Goal: Task Accomplishment & Management: Use online tool/utility

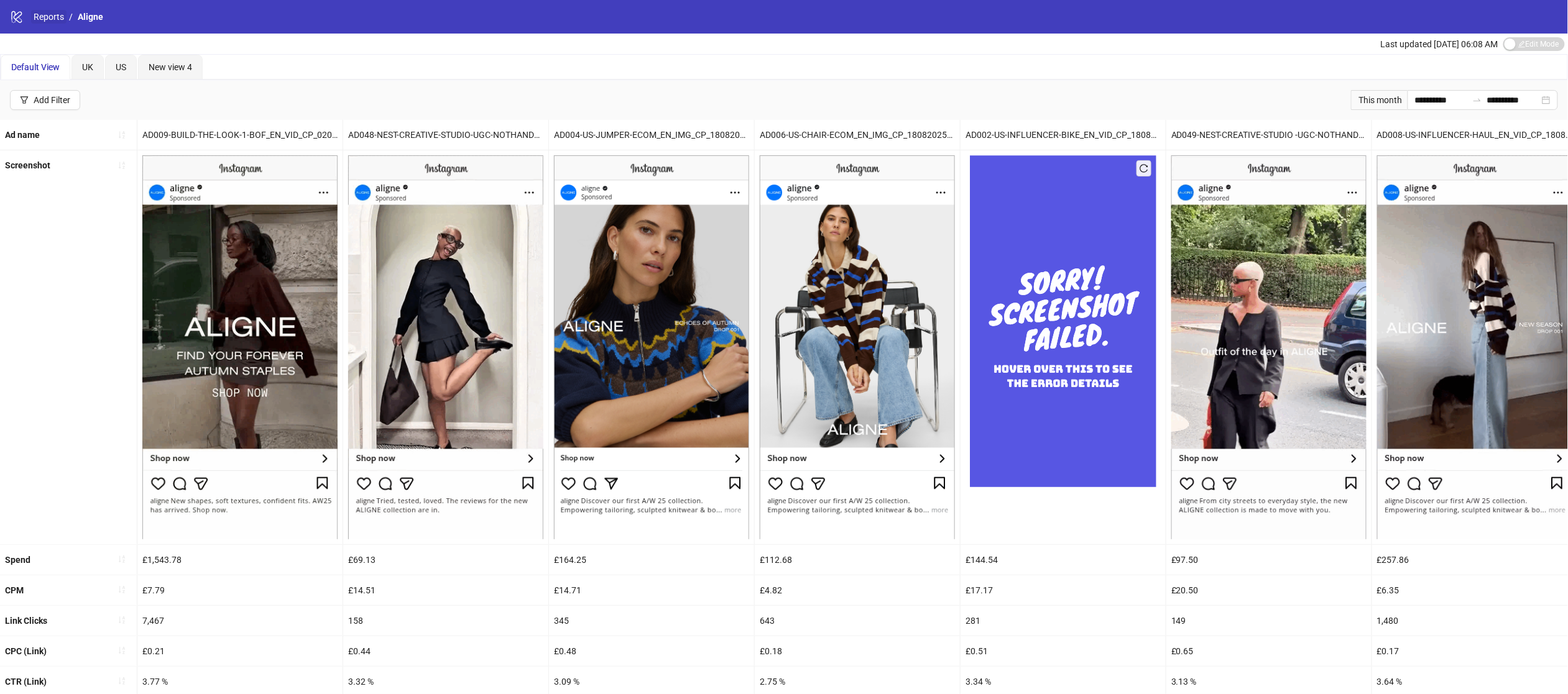
click at [58, 13] on link "Reports" at bounding box center [48, 17] width 35 height 14
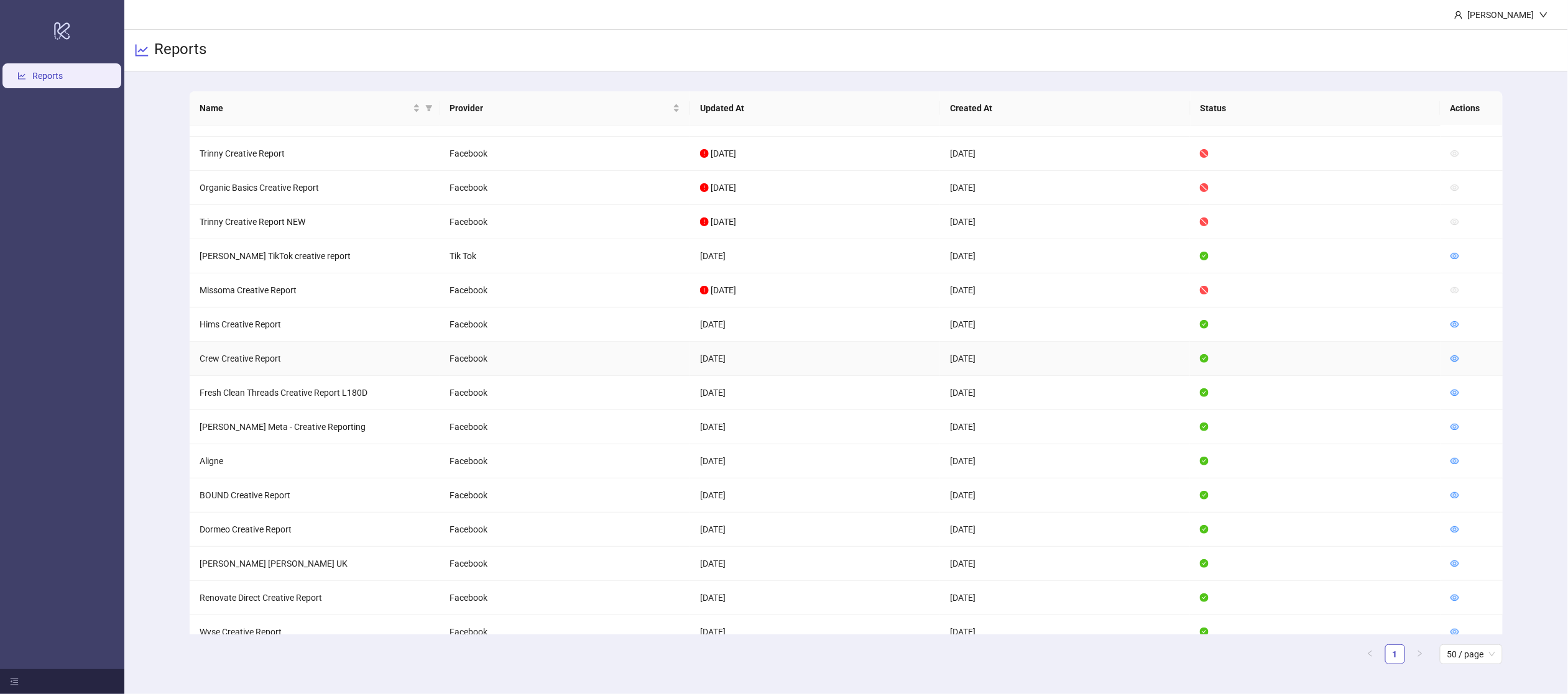
scroll to position [224, 0]
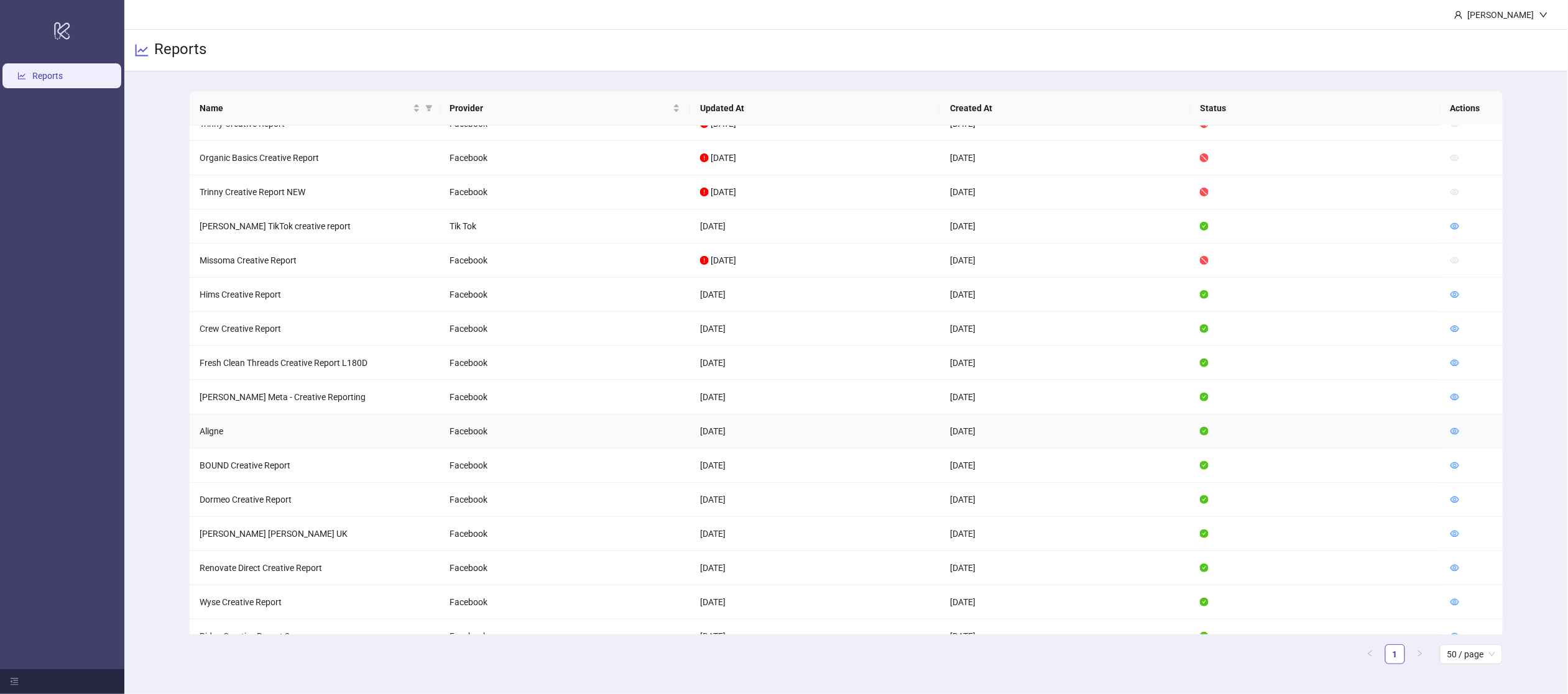
click at [1452, 427] on td at bounding box center [1472, 432] width 62 height 34
click at [1452, 430] on icon "eye" at bounding box center [1454, 431] width 9 height 9
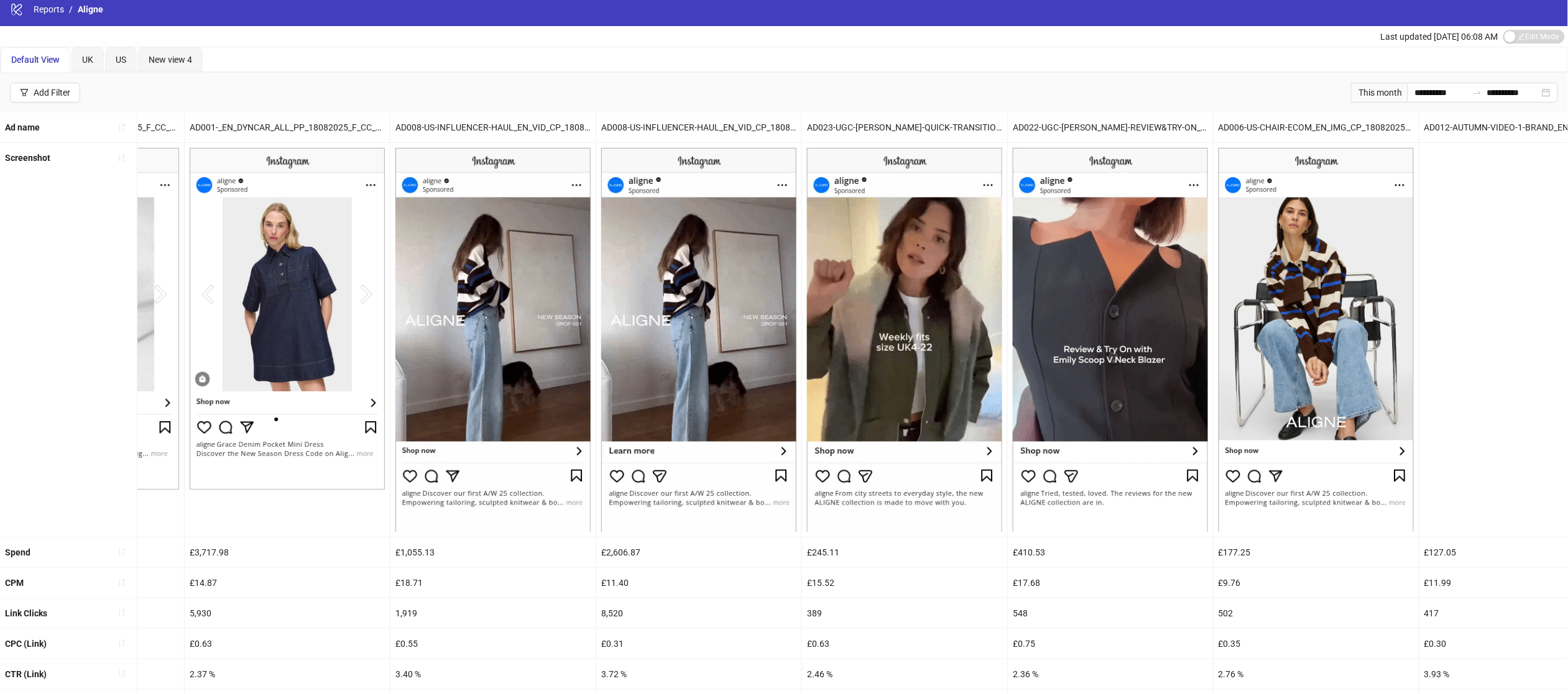
scroll to position [0, 707]
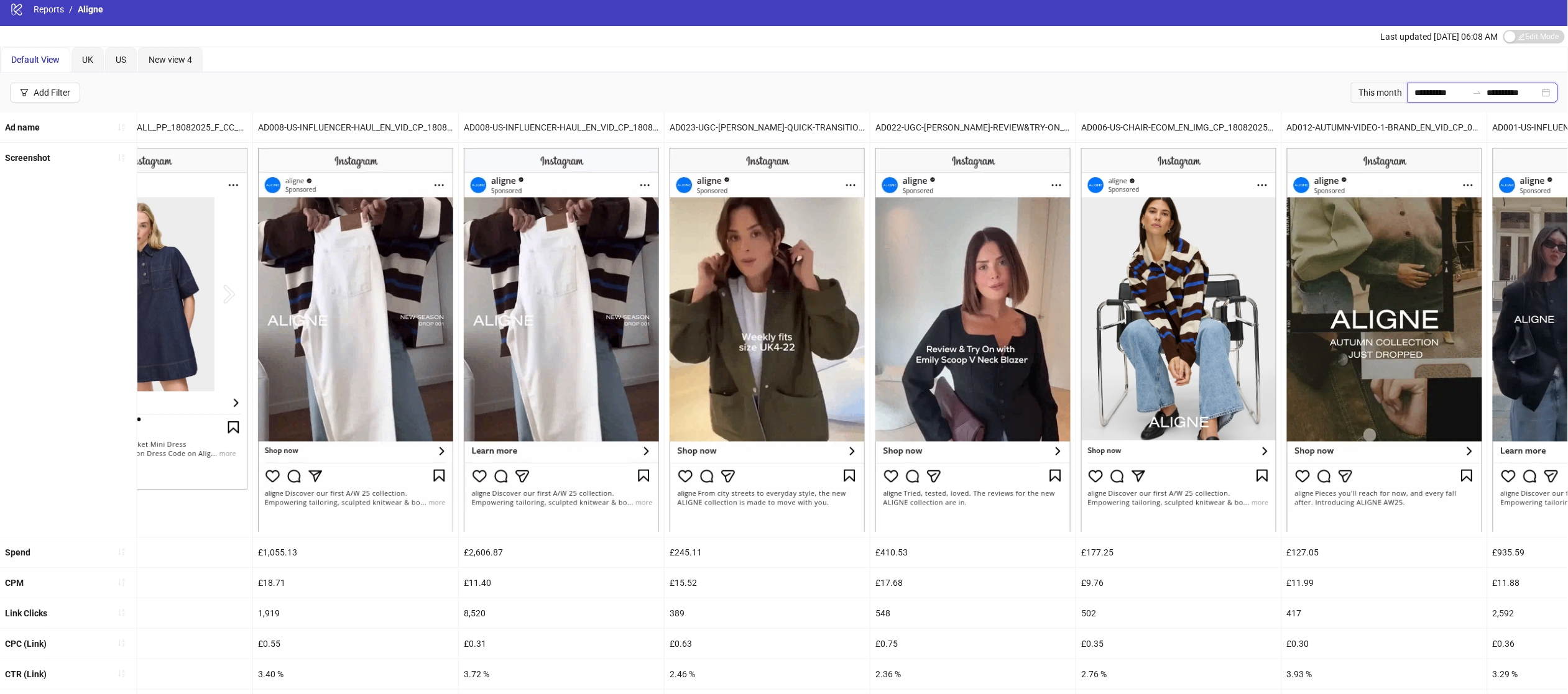
click at [1438, 94] on input "**********" at bounding box center [1441, 92] width 52 height 14
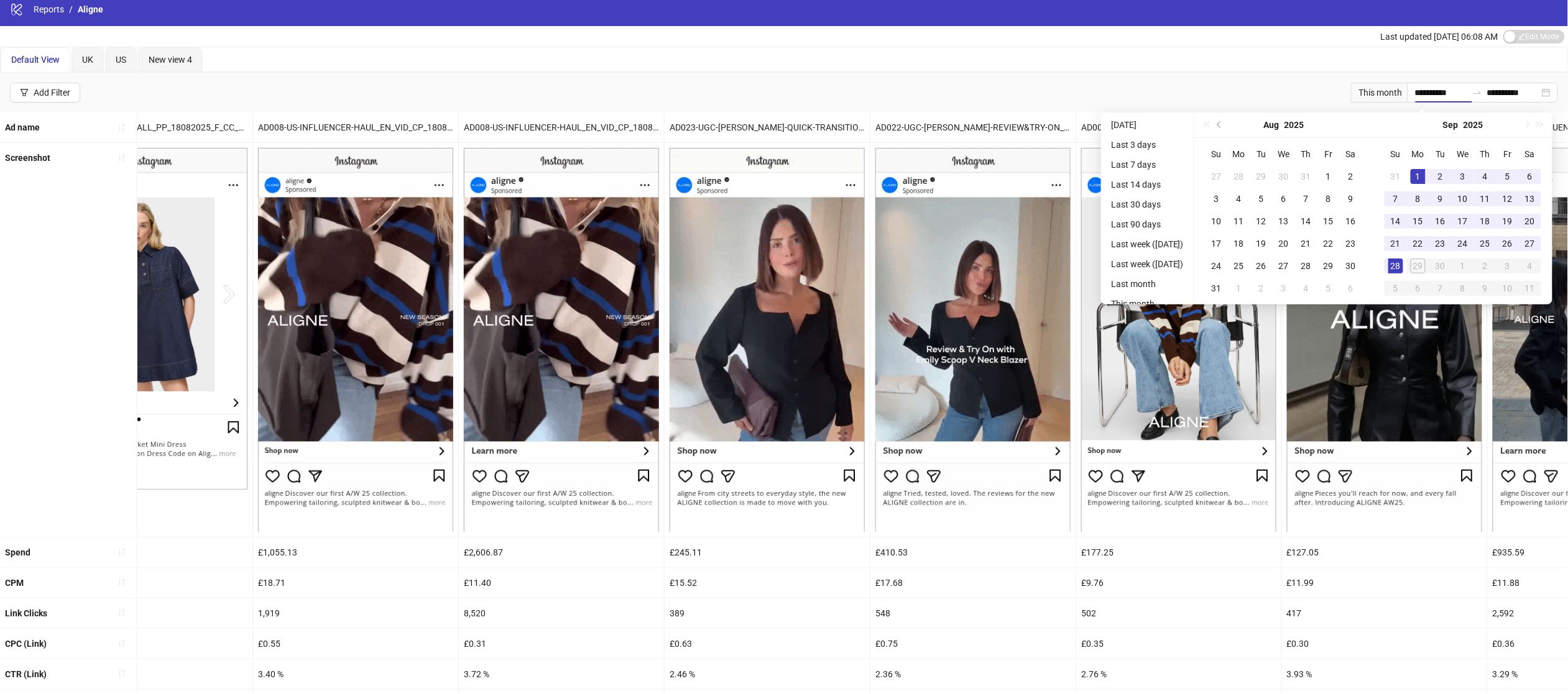
click at [1287, 85] on div "**********" at bounding box center [784, 93] width 1568 height 40
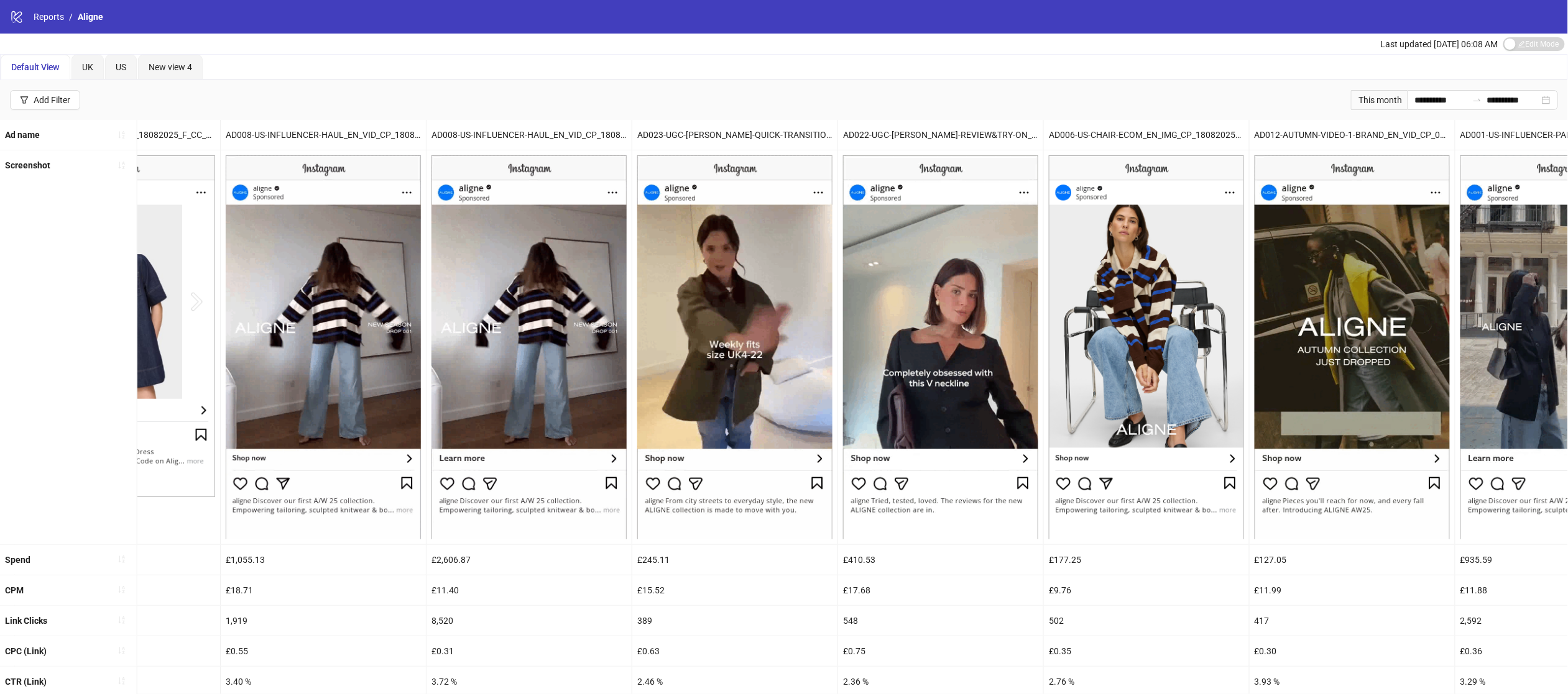
scroll to position [0, 746]
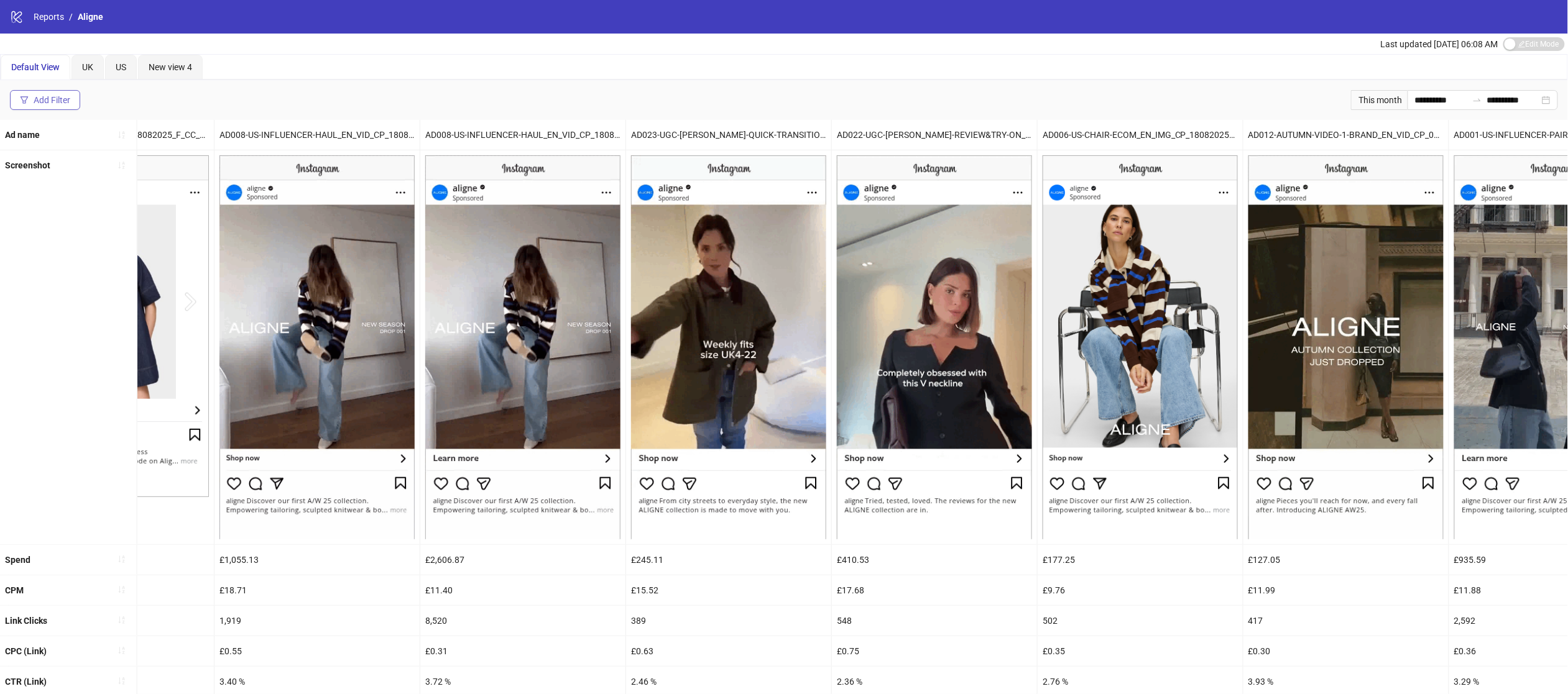
click at [26, 96] on icon "filter" at bounding box center [24, 100] width 9 height 9
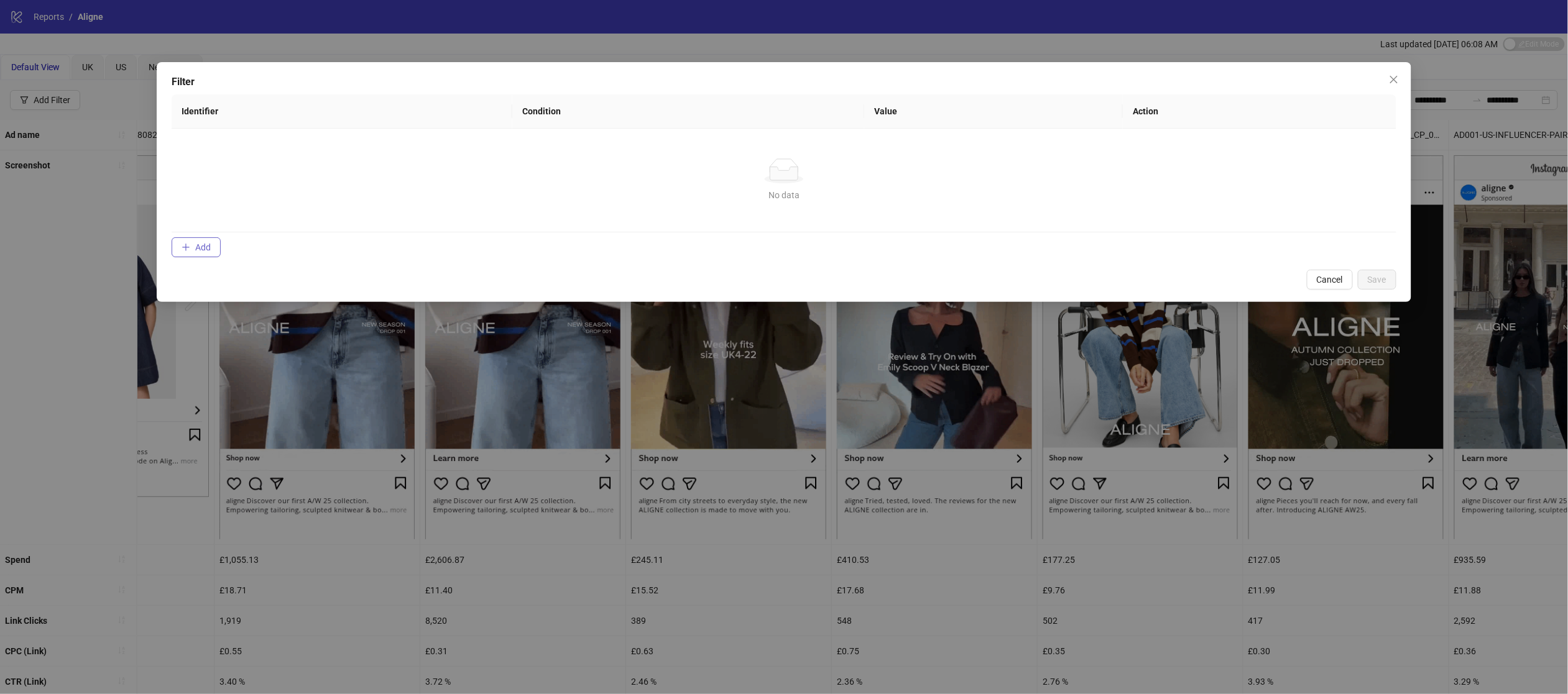
click at [206, 244] on span "Add" at bounding box center [203, 247] width 16 height 10
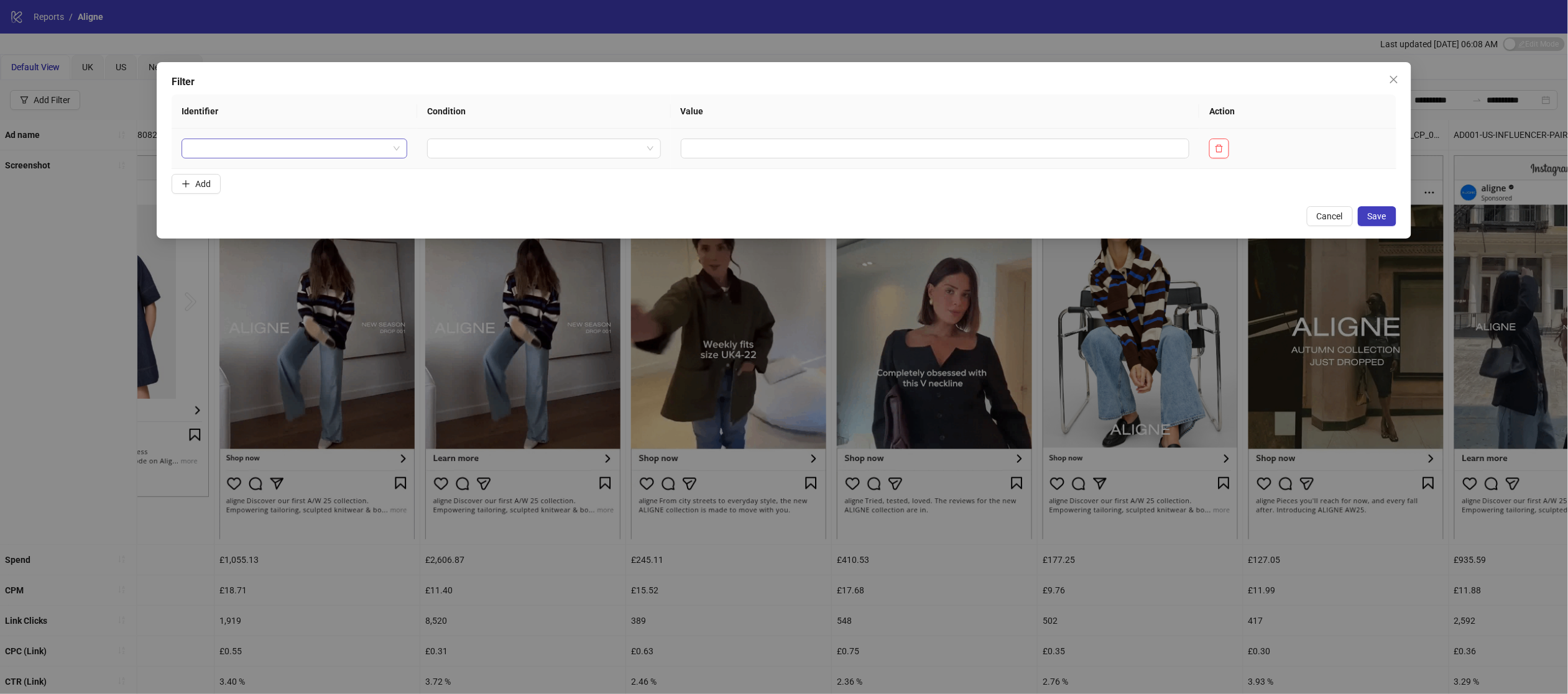
click at [348, 153] on input "search" at bounding box center [289, 148] width 200 height 19
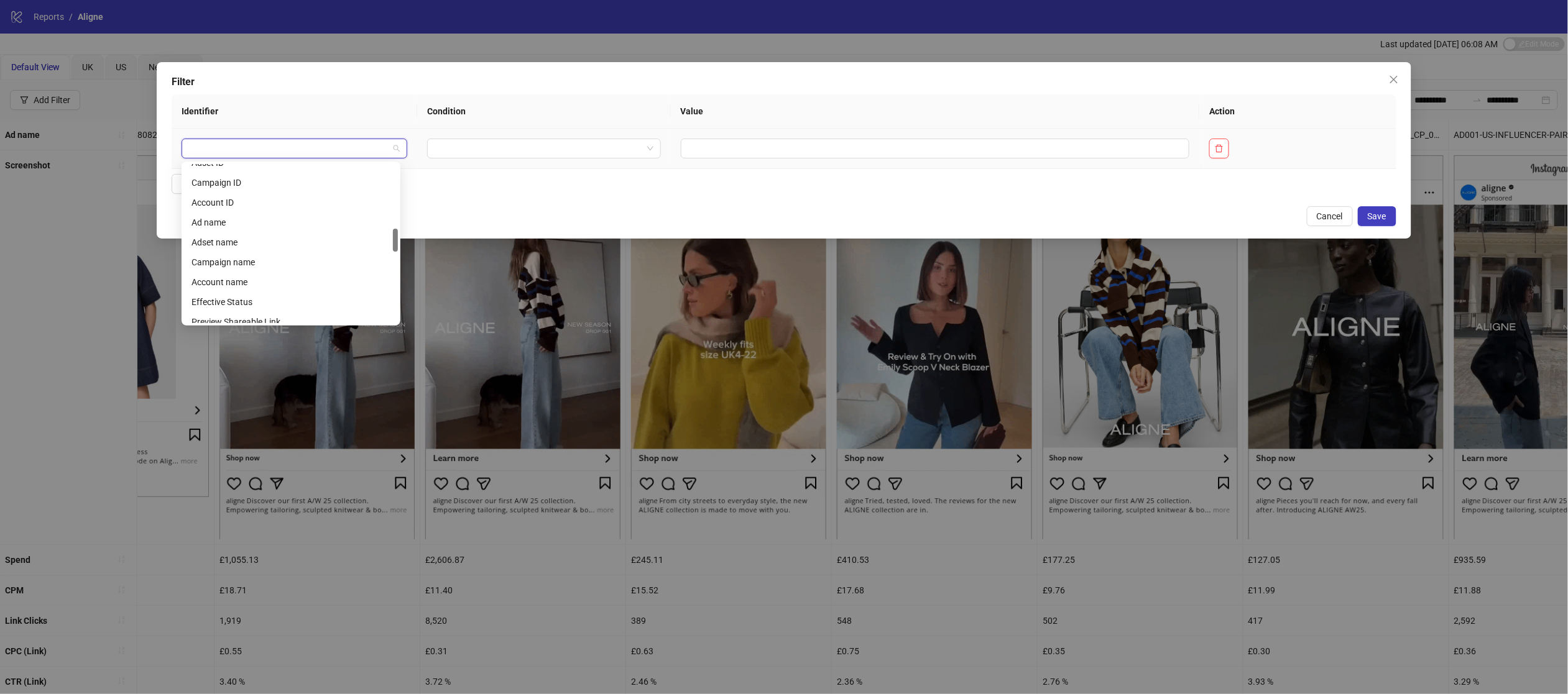
scroll to position [448, 0]
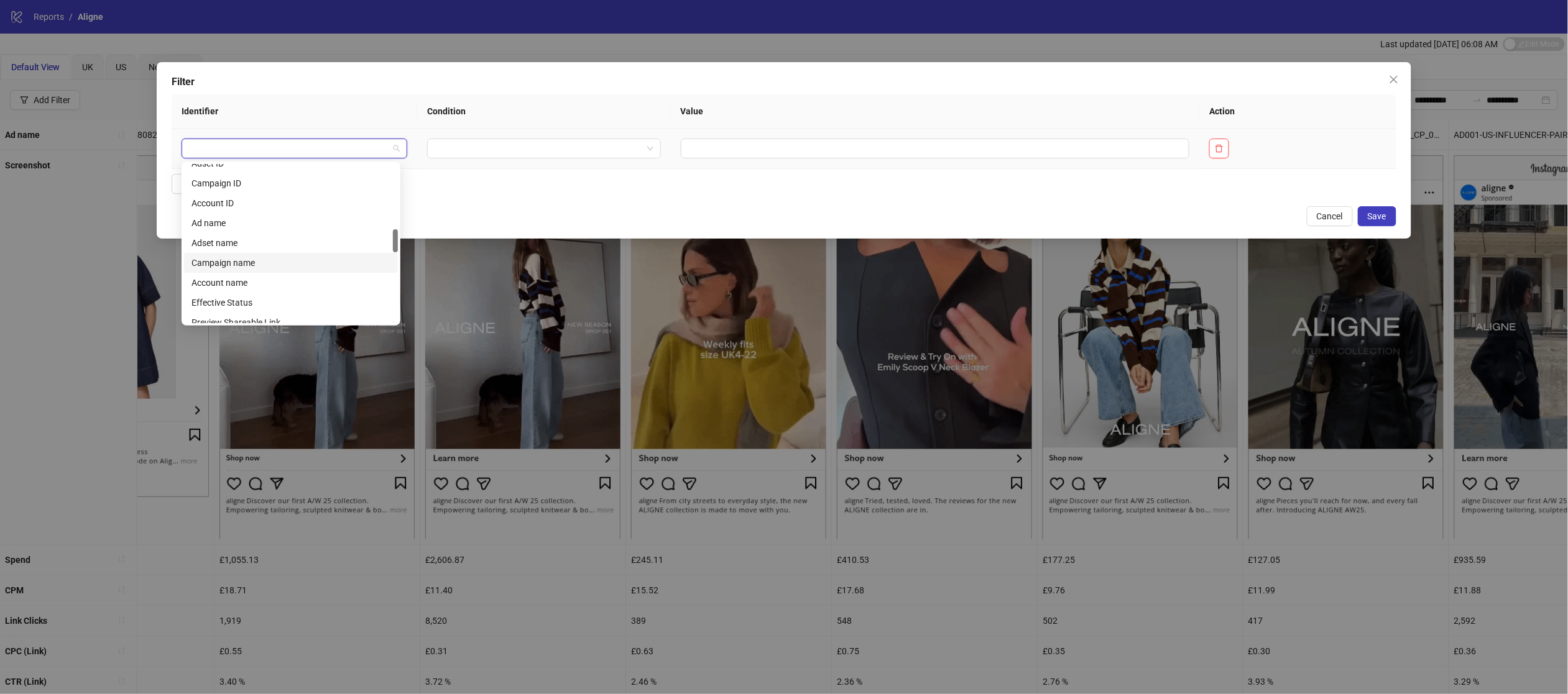
click at [315, 265] on div "Campaign name" at bounding box center [291, 263] width 199 height 14
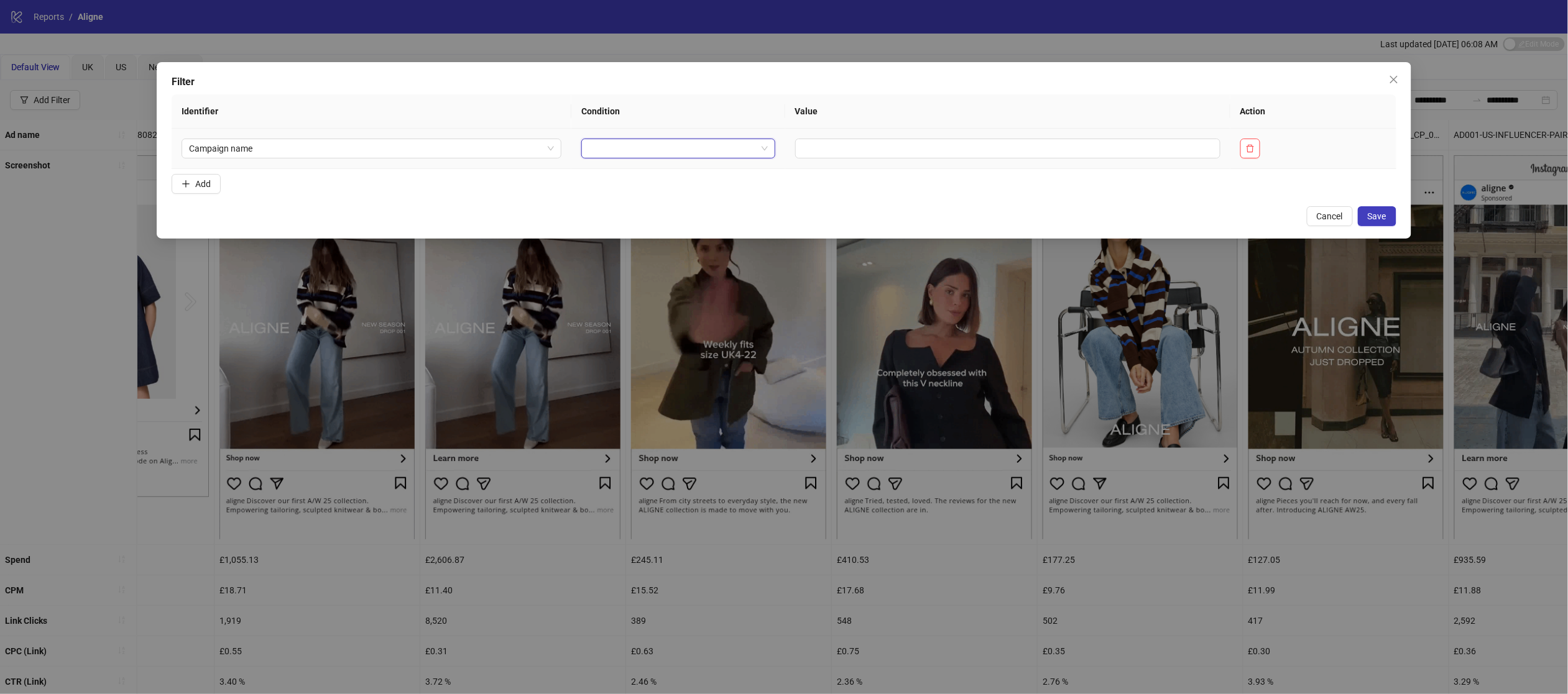
click at [629, 158] on input "search" at bounding box center [672, 148] width 167 height 19
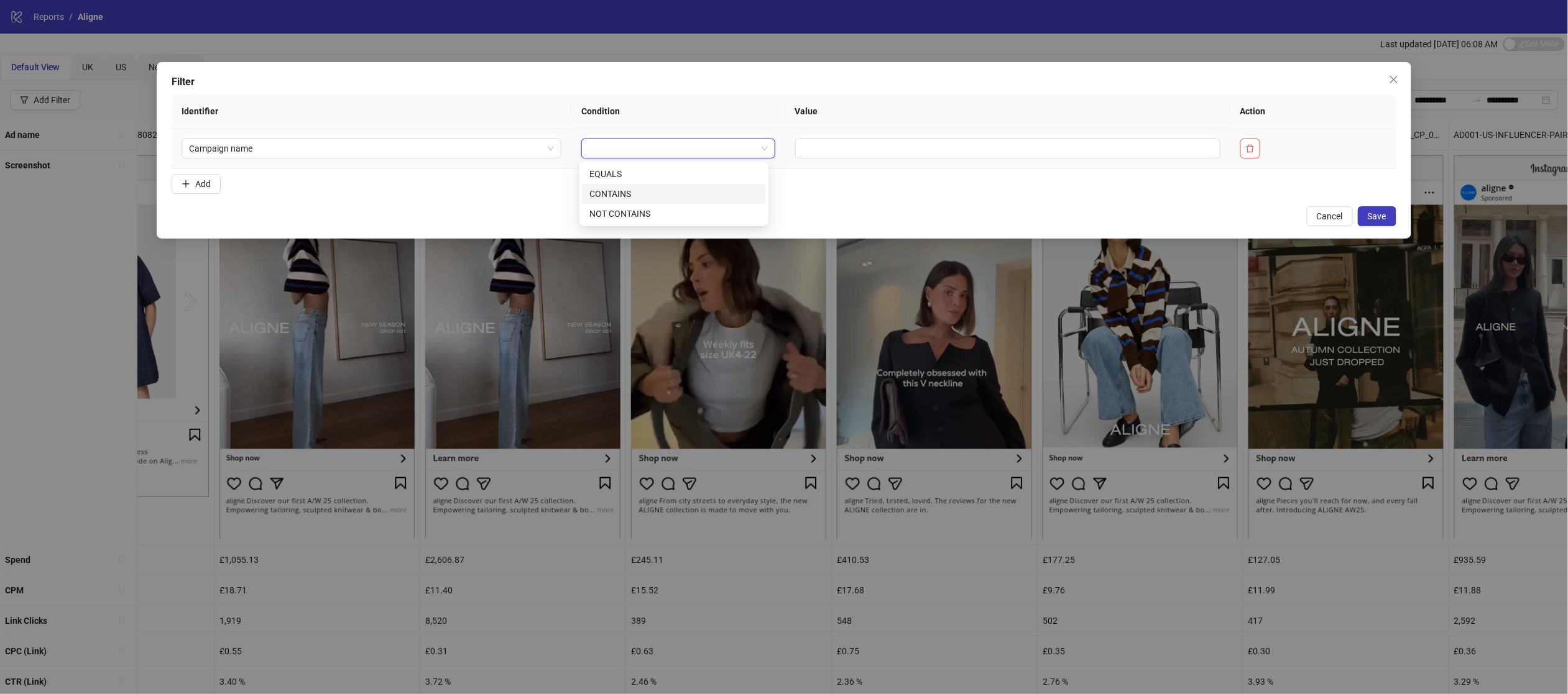
click at [624, 190] on div "CONTAINS" at bounding box center [673, 194] width 169 height 14
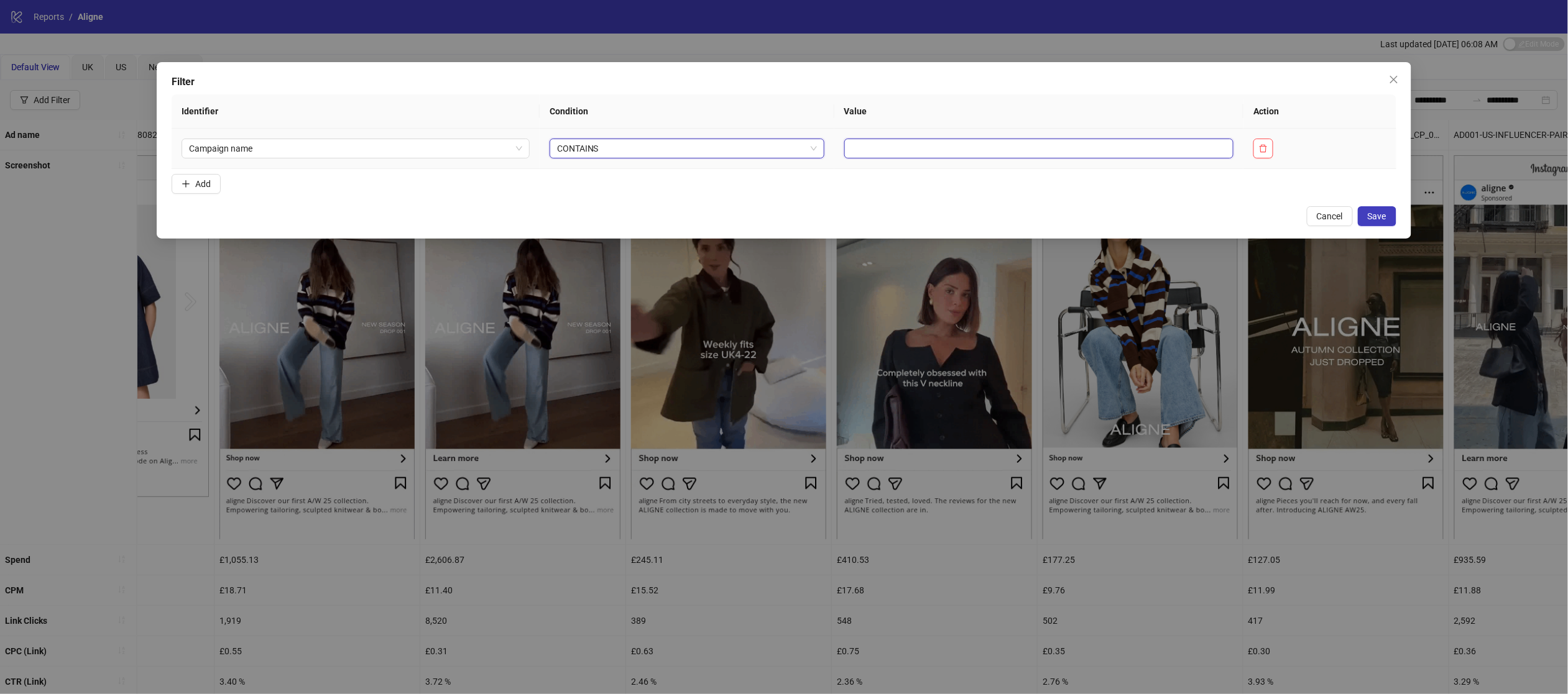
click at [873, 144] on input "text" at bounding box center [1039, 148] width 390 height 20
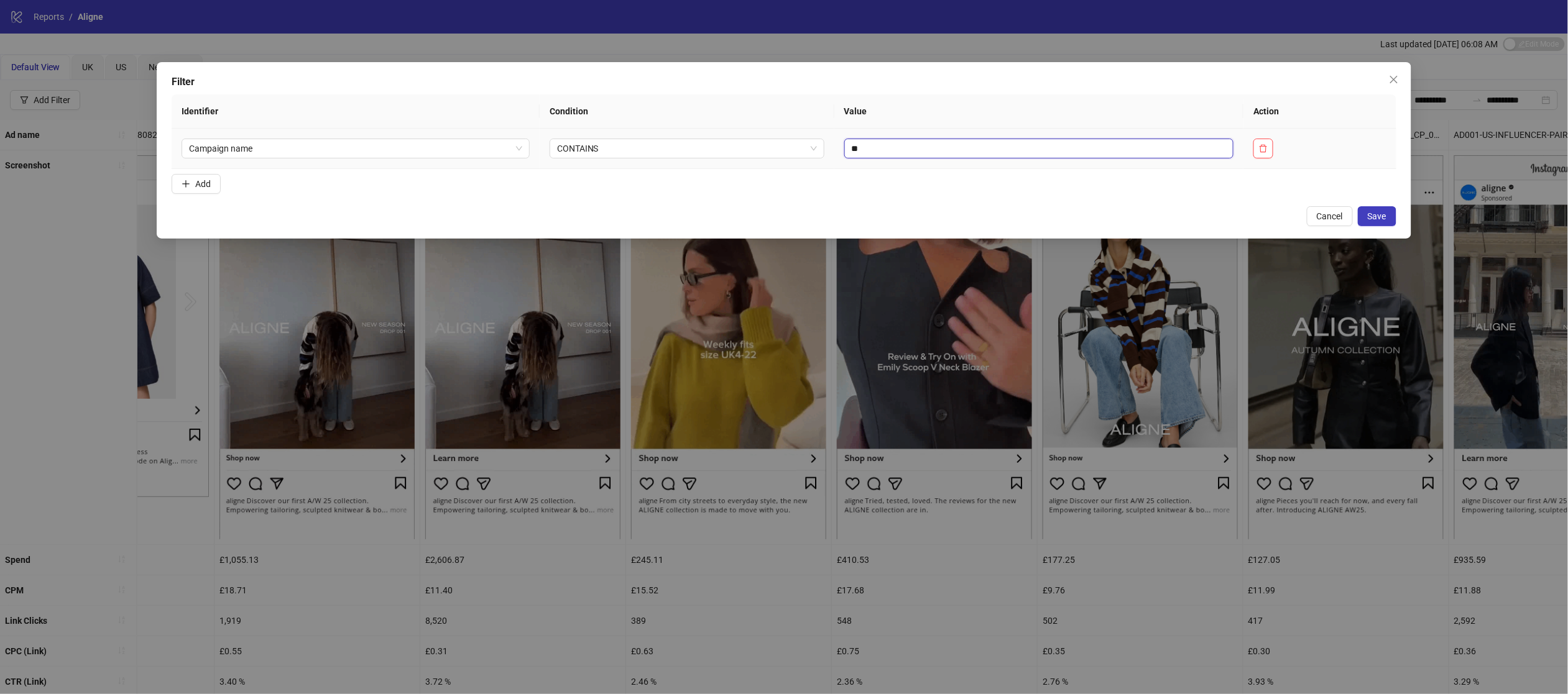
type input "*"
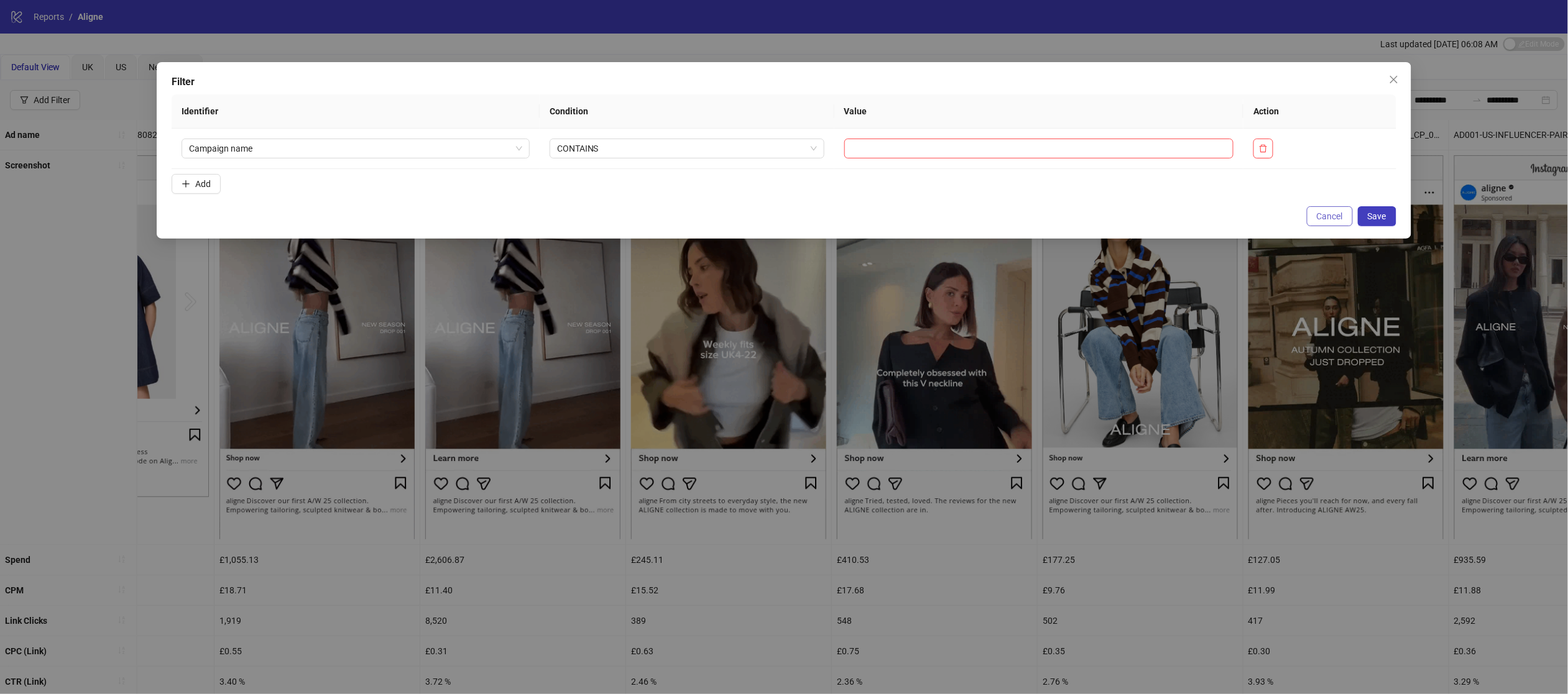
click at [1337, 216] on span "Cancel" at bounding box center [1330, 216] width 26 height 10
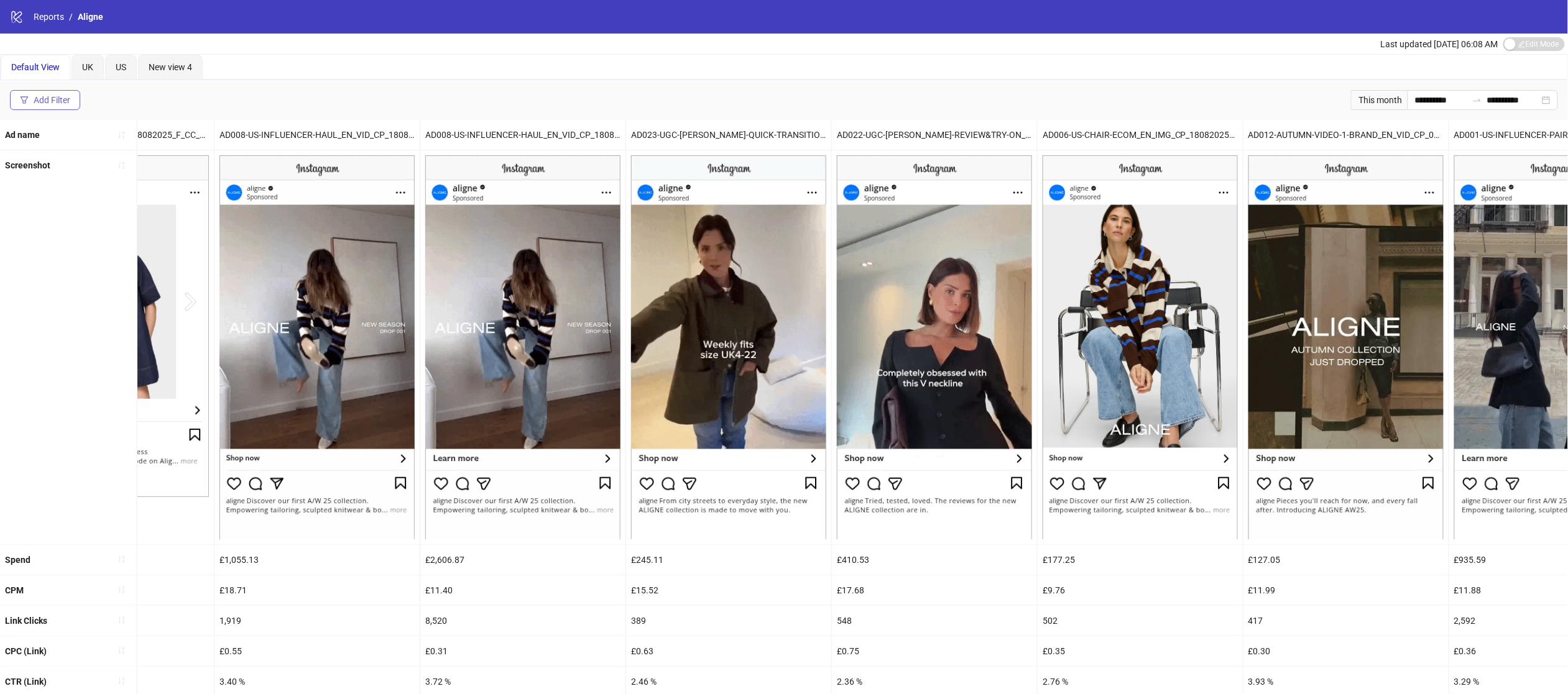
click at [43, 103] on div "Add Filter" at bounding box center [52, 100] width 37 height 10
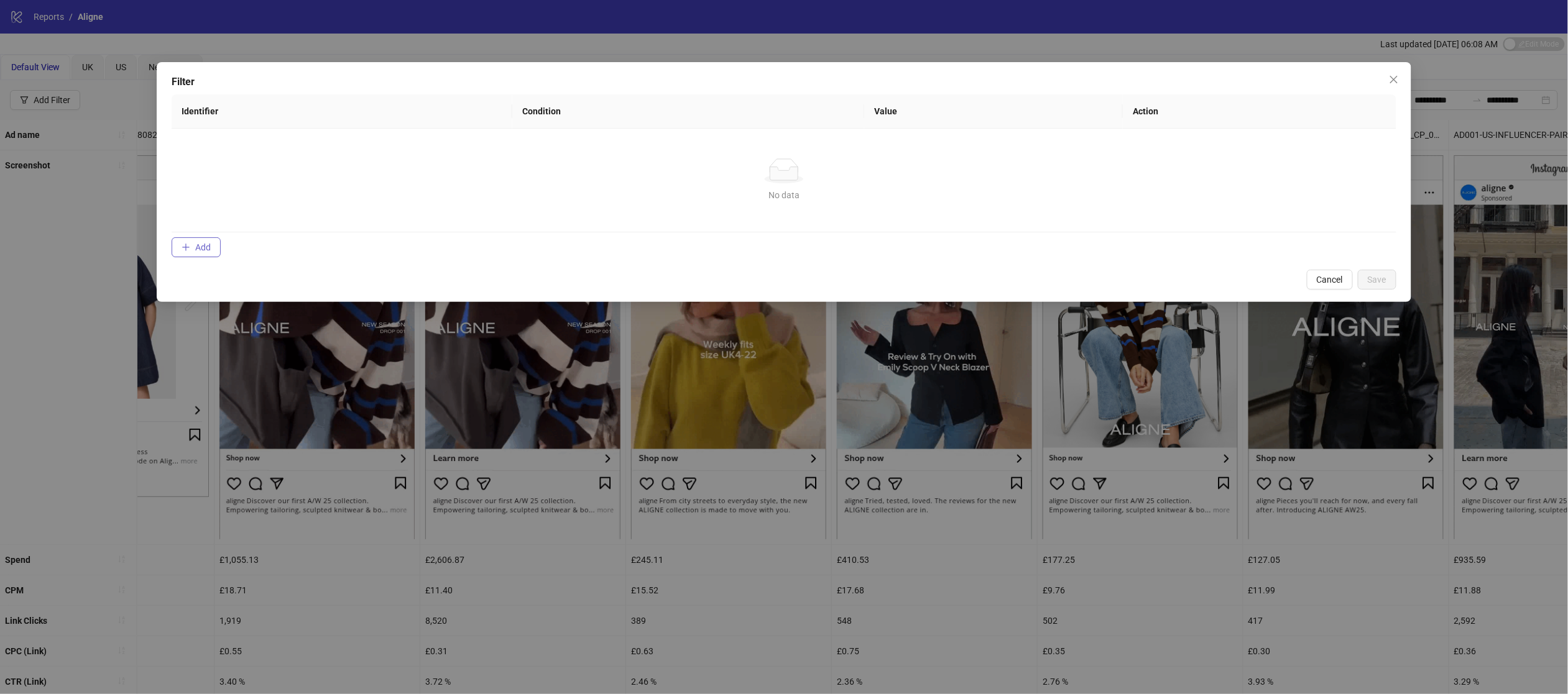
click at [211, 247] on span "Add" at bounding box center [203, 247] width 16 height 10
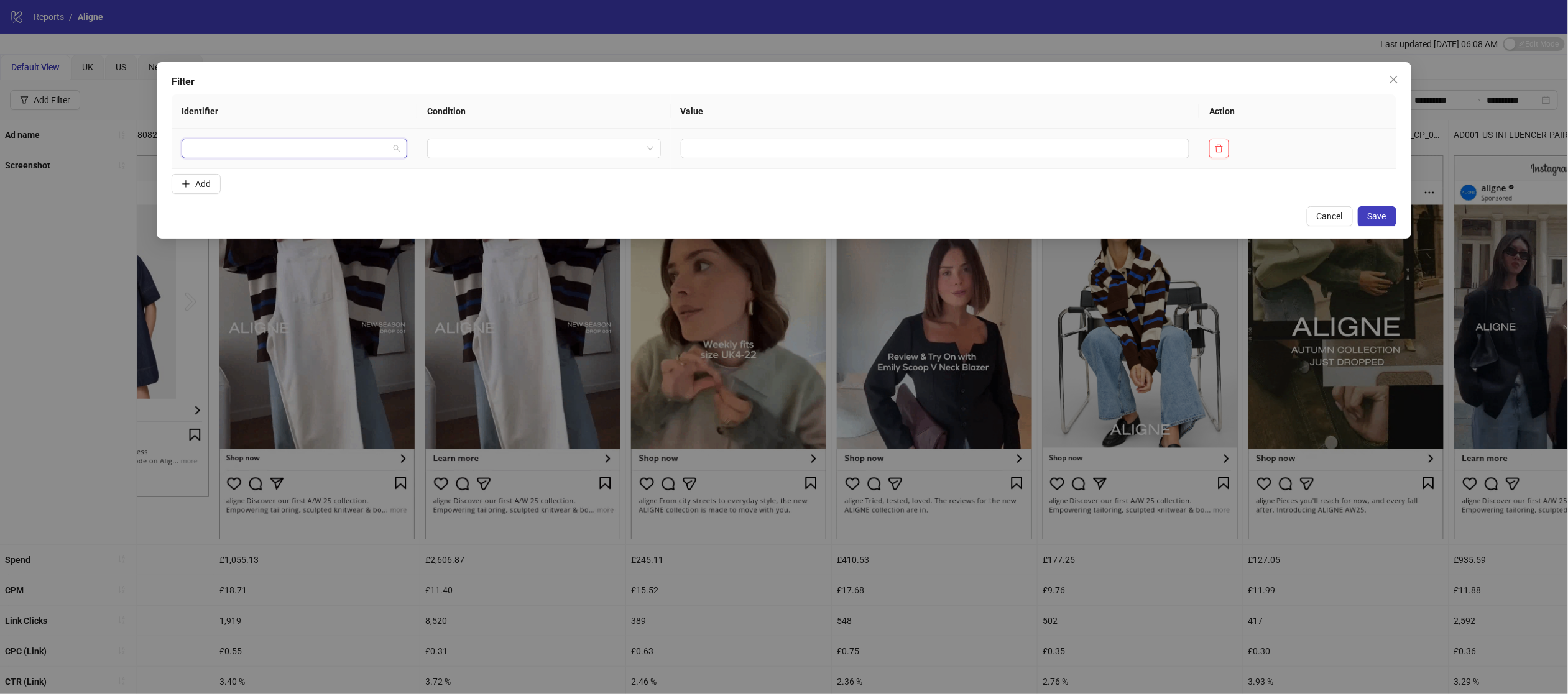
click at [319, 145] on input "search" at bounding box center [289, 148] width 200 height 19
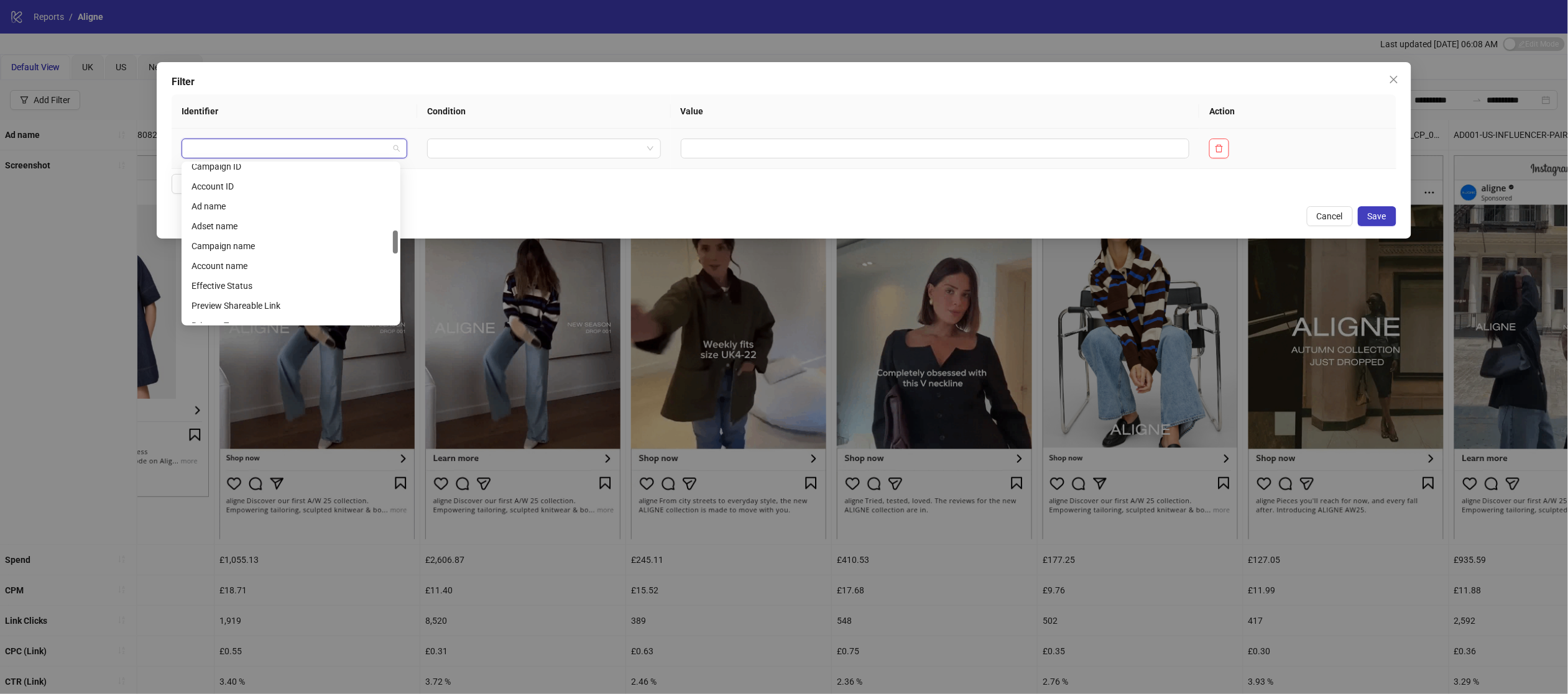
scroll to position [465, 0]
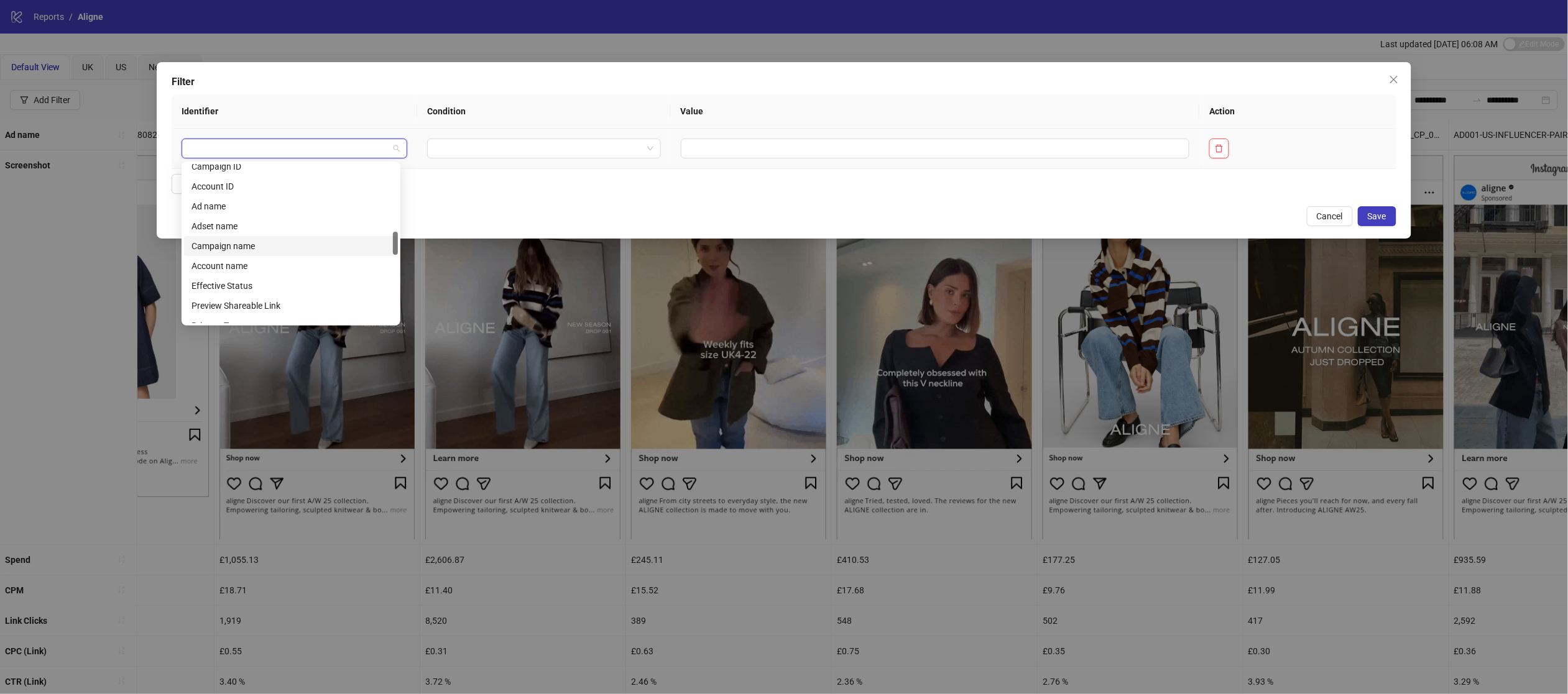
click at [245, 243] on div "Campaign name" at bounding box center [291, 246] width 199 height 14
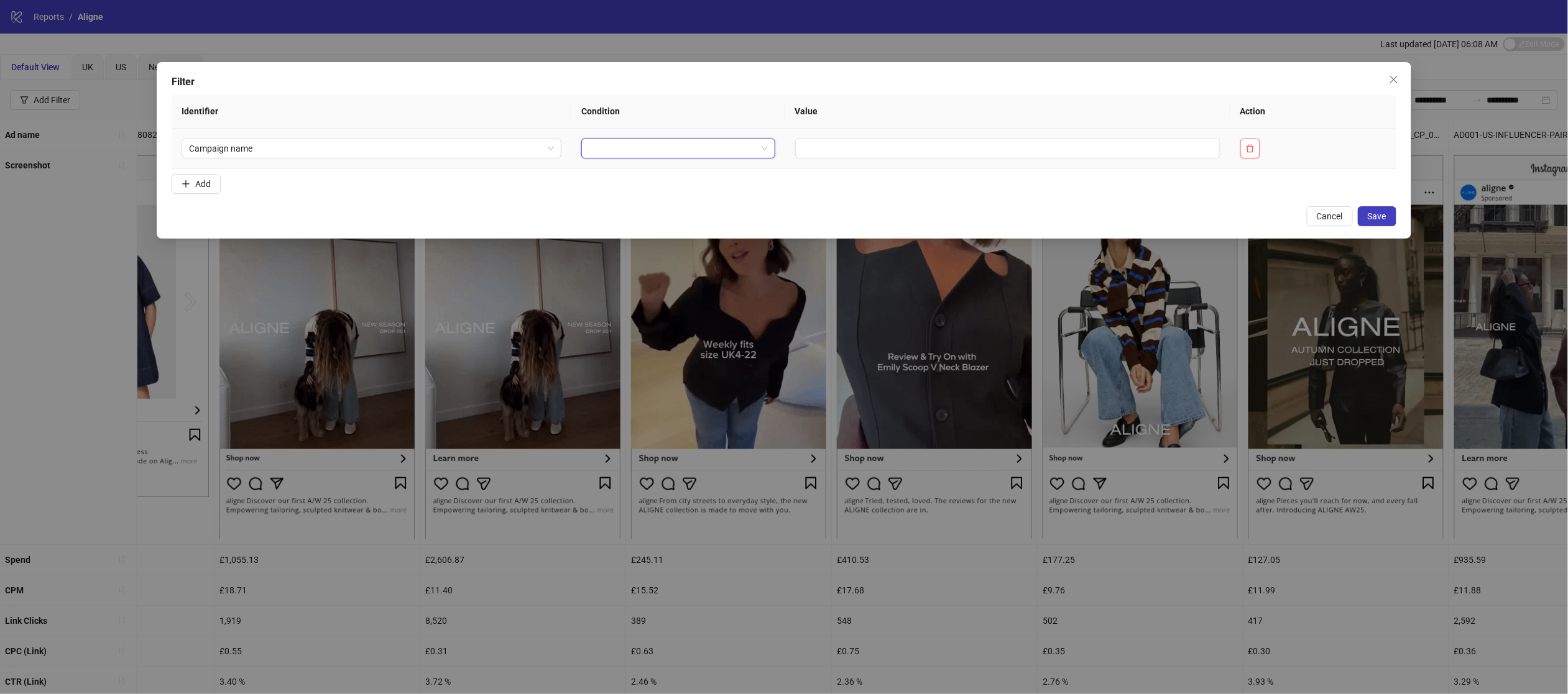
click at [617, 147] on input "search" at bounding box center [672, 148] width 167 height 19
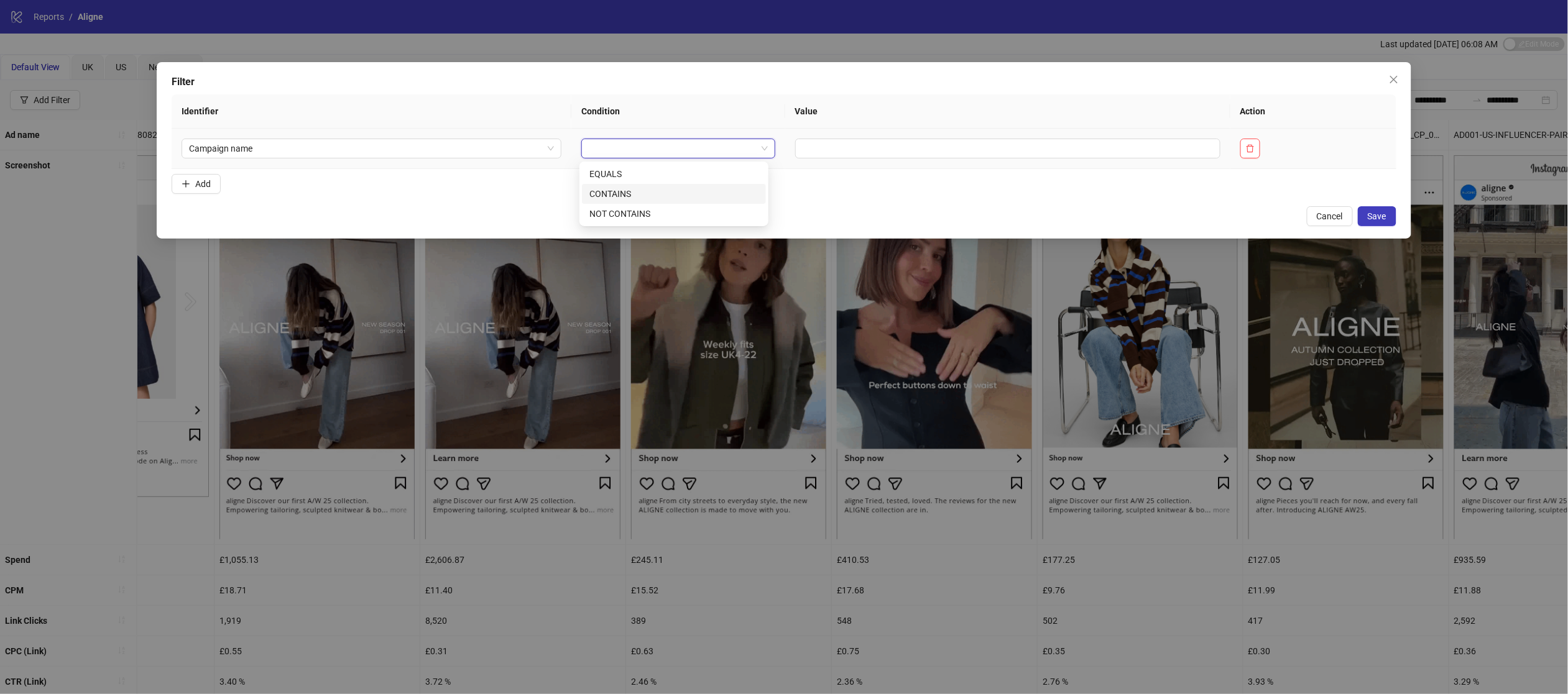
click at [614, 194] on div "CONTAINS" at bounding box center [673, 194] width 169 height 14
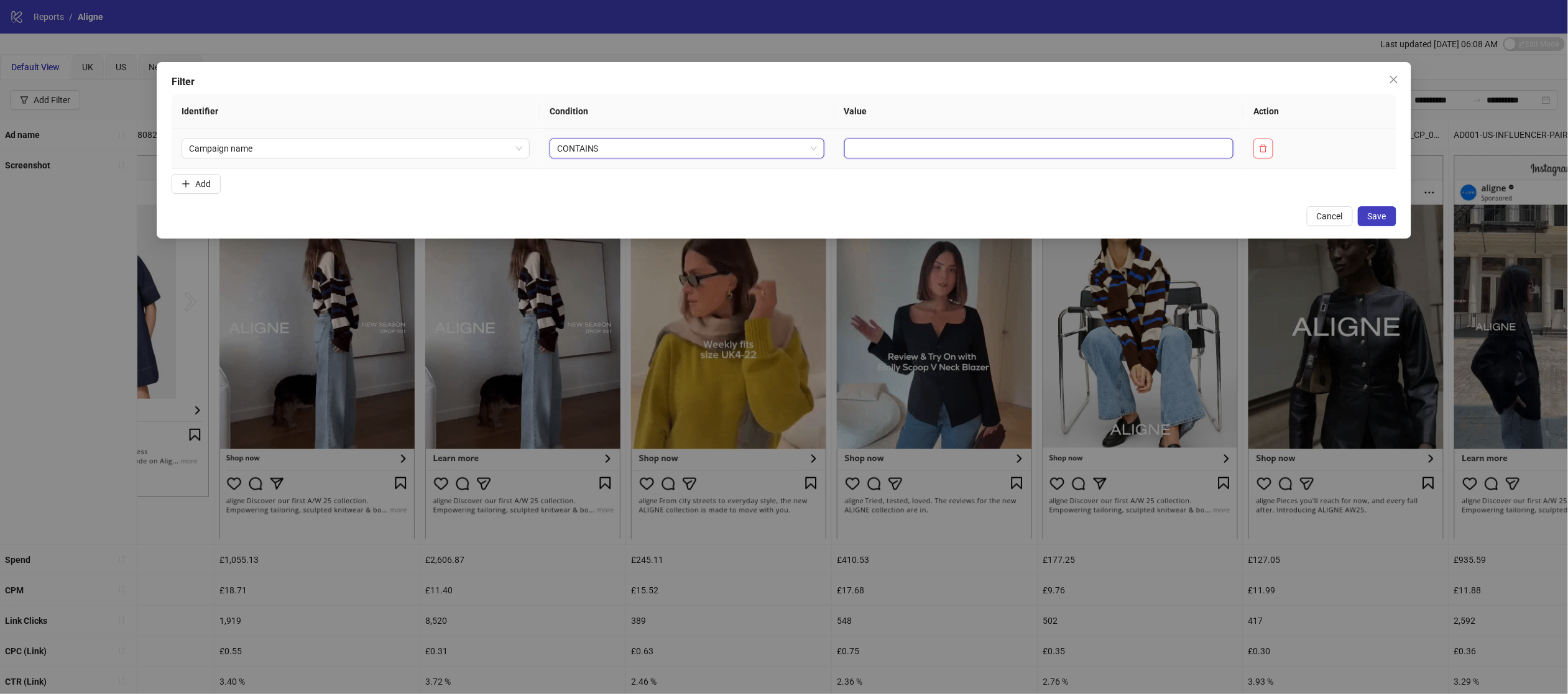
click at [884, 149] on input "text" at bounding box center [1039, 148] width 390 height 20
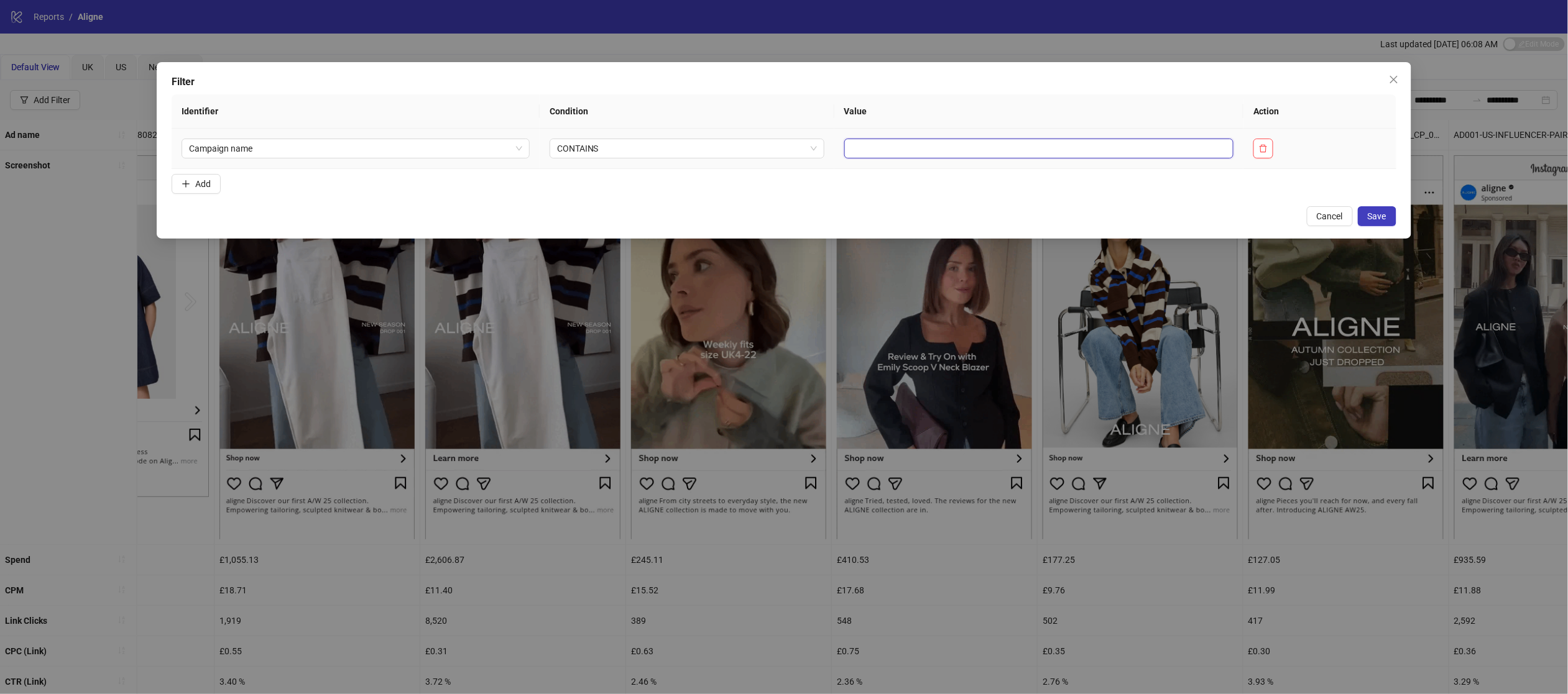
type input "*"
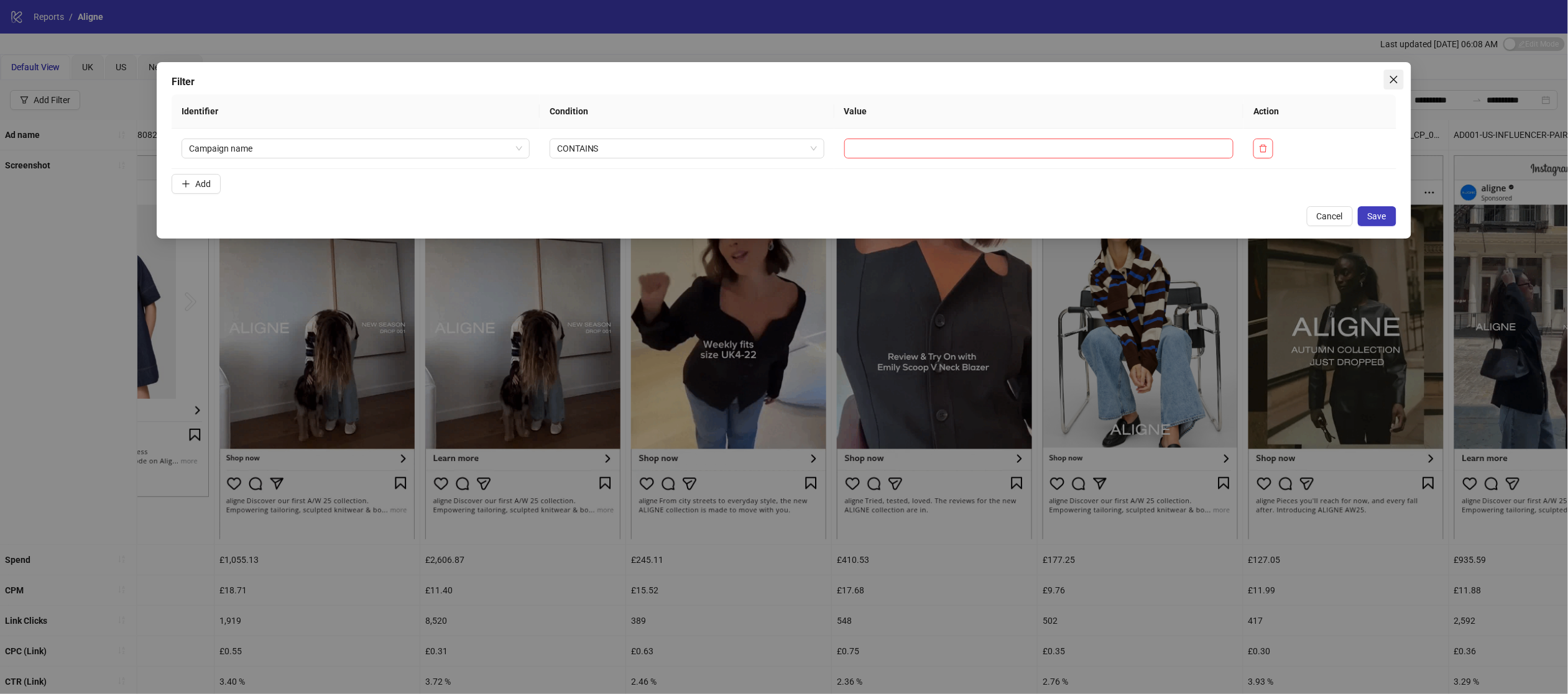
click at [1392, 77] on icon "close" at bounding box center [1394, 79] width 10 height 10
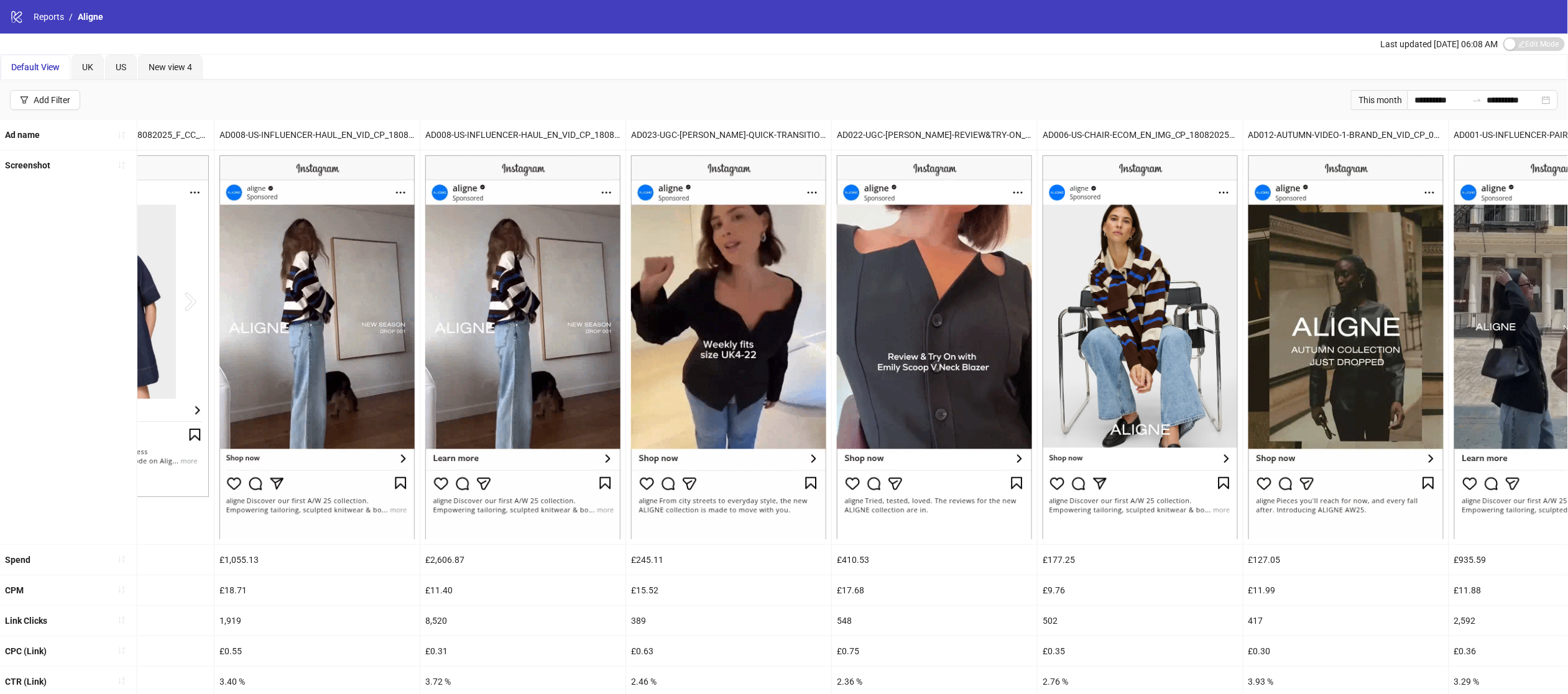
scroll to position [0, 746]
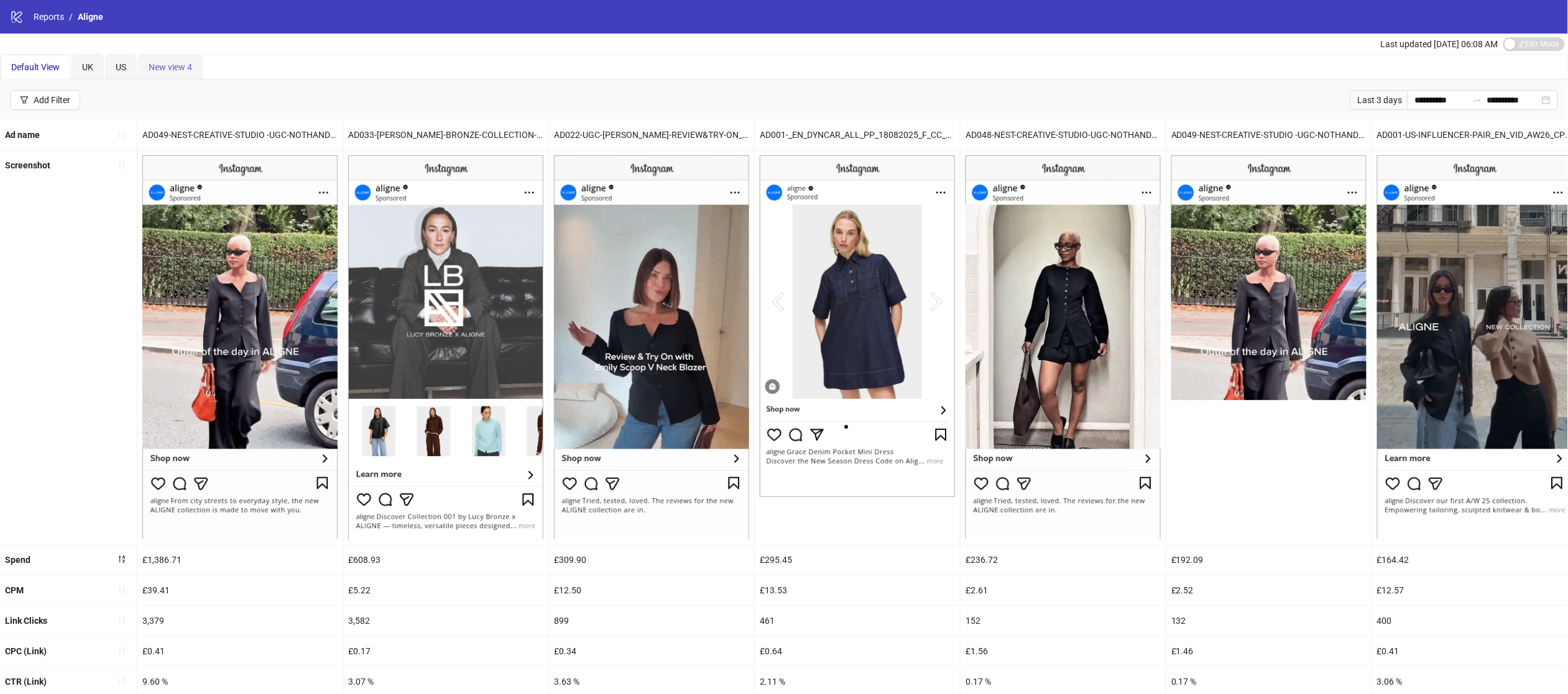
click at [168, 57] on div "New view 4" at bounding box center [170, 67] width 65 height 25
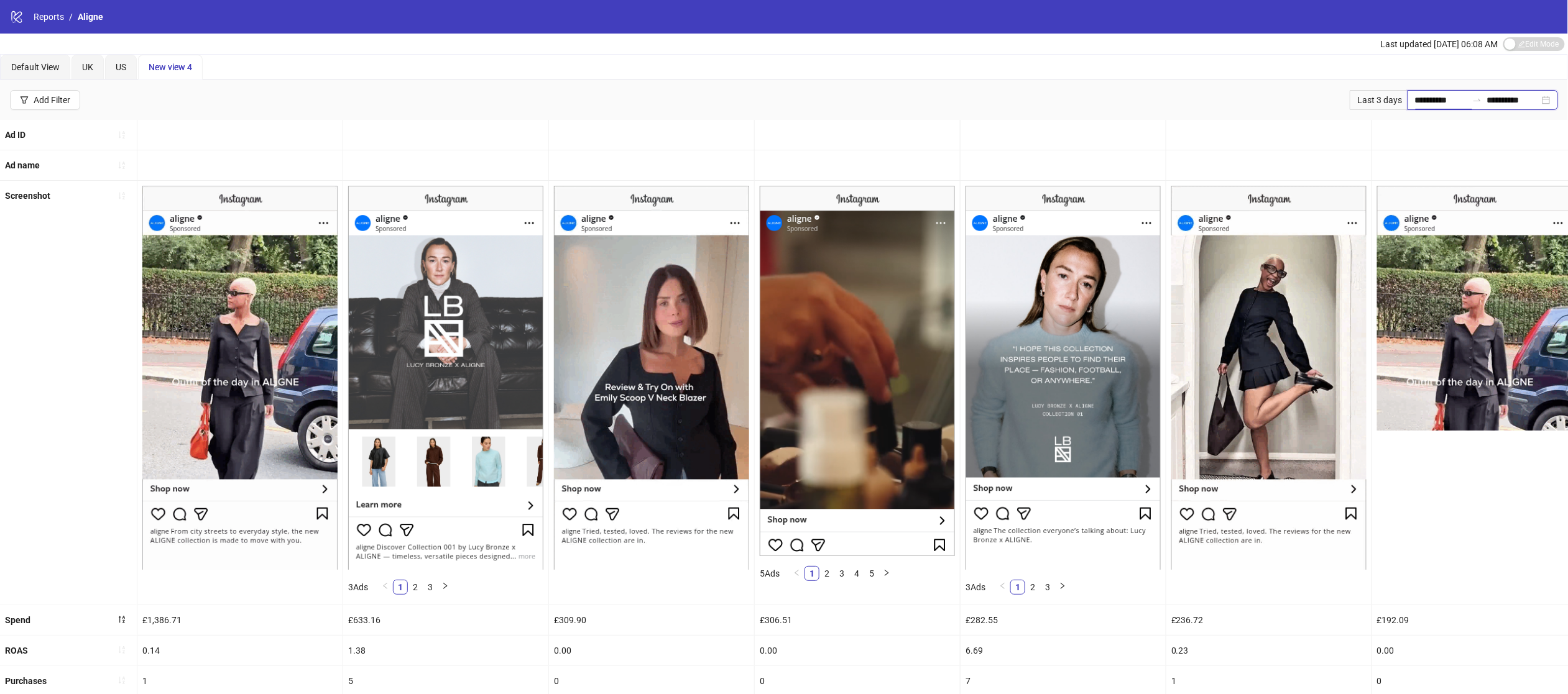
click at [1415, 101] on input "**********" at bounding box center [1441, 100] width 52 height 14
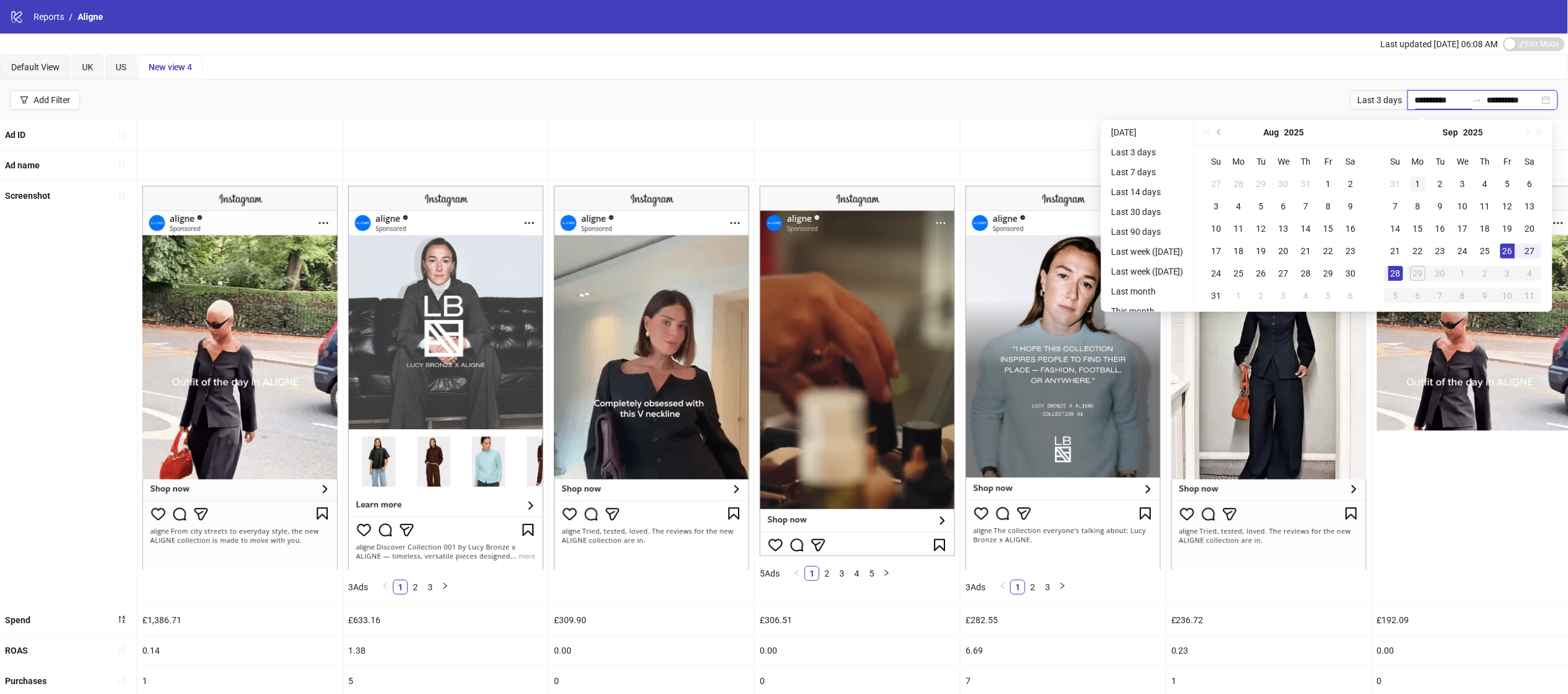
type input "**********"
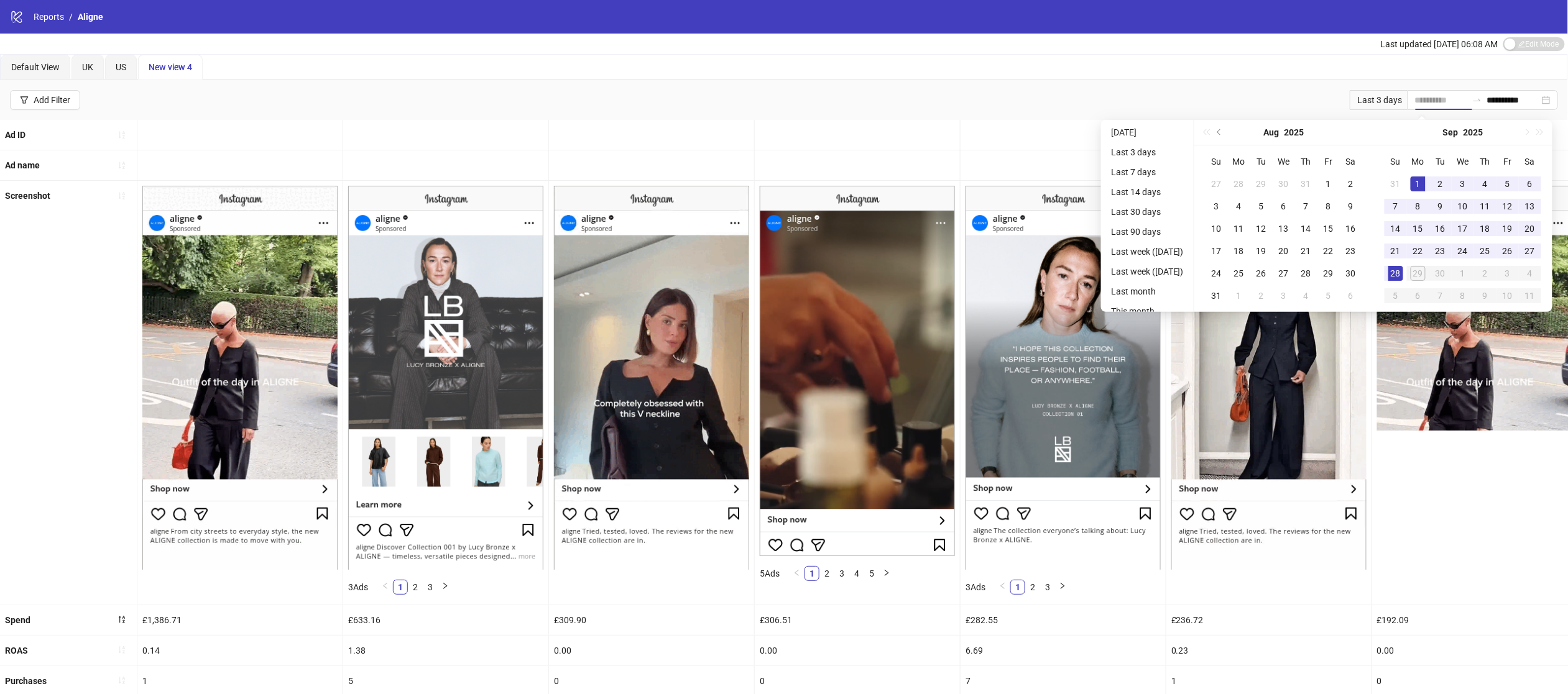
click at [1415, 184] on td "1" at bounding box center [1418, 184] width 22 height 22
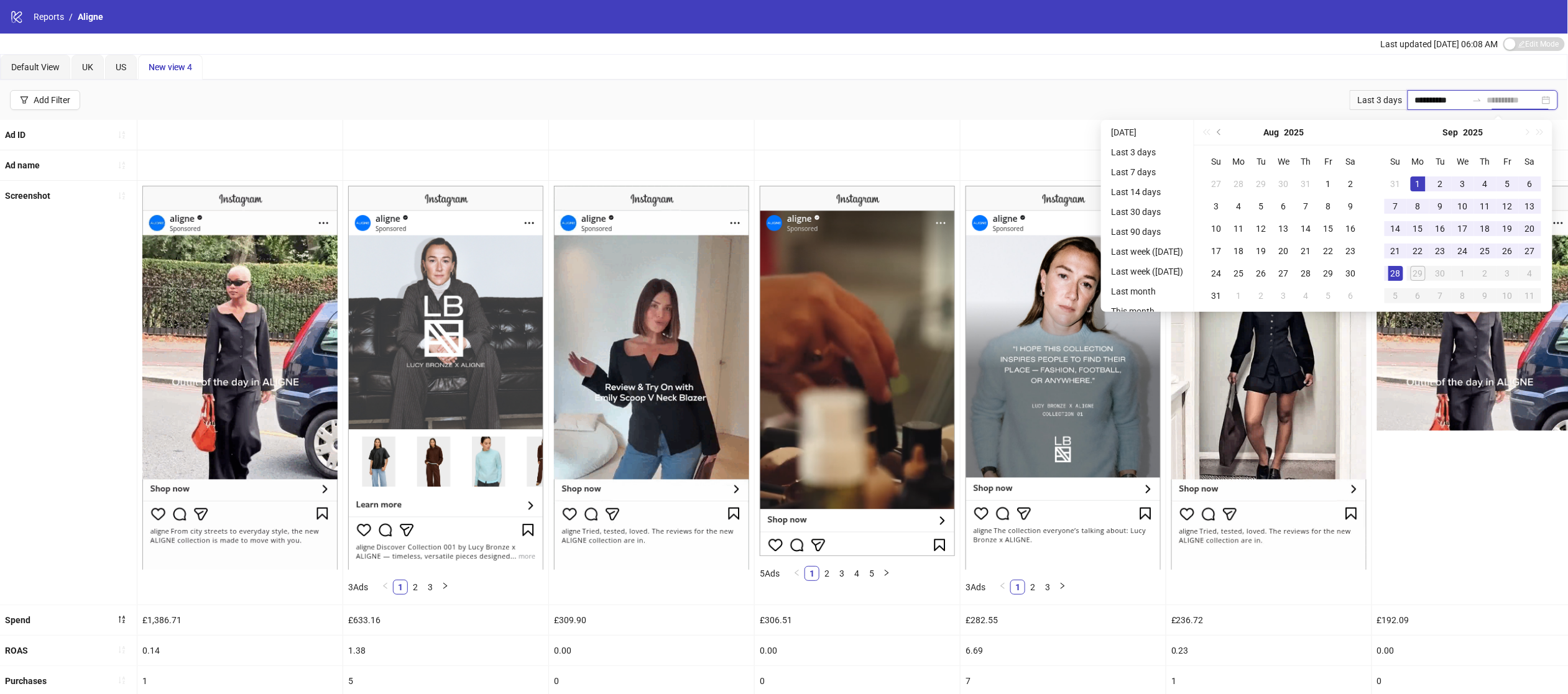
type input "**********"
click at [1402, 277] on div "28" at bounding box center [1396, 274] width 15 height 15
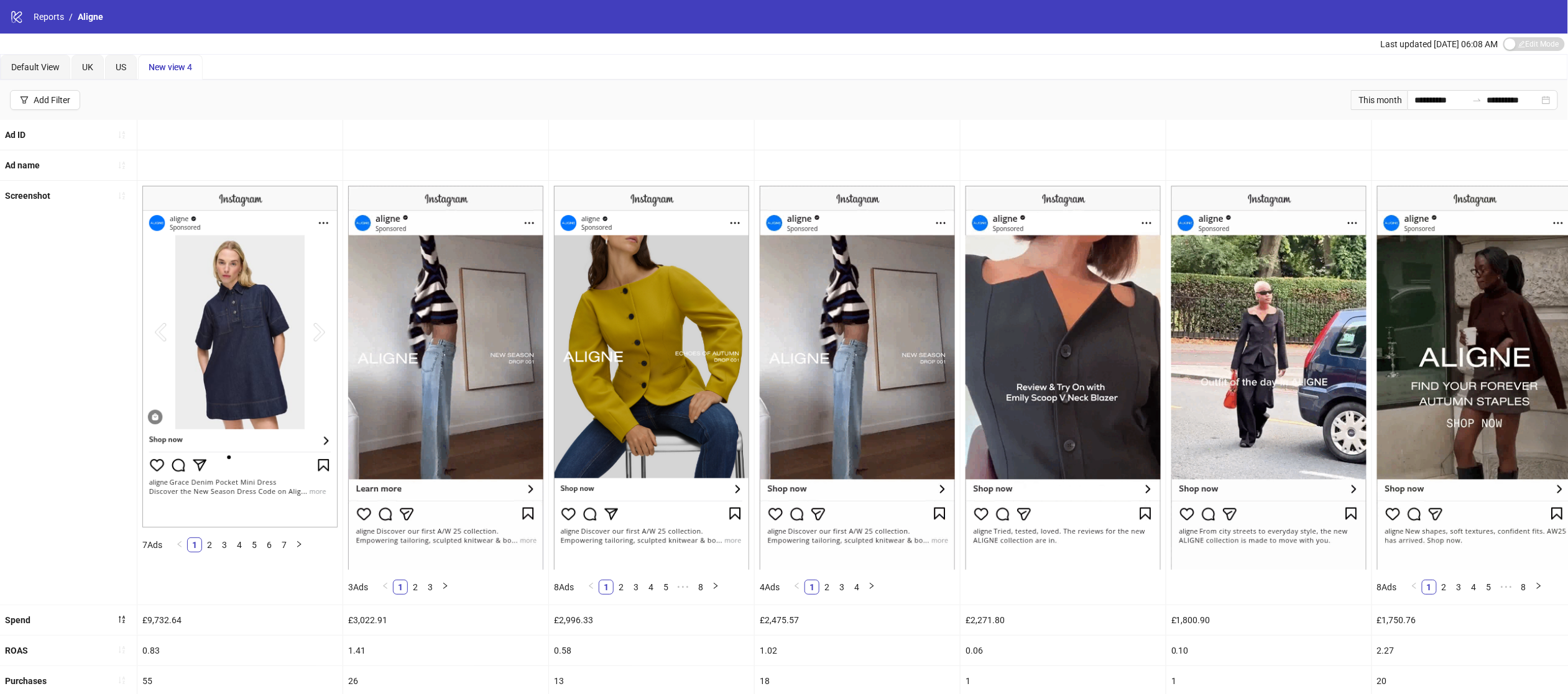
click at [163, 67] on span "New view 4" at bounding box center [170, 67] width 43 height 10
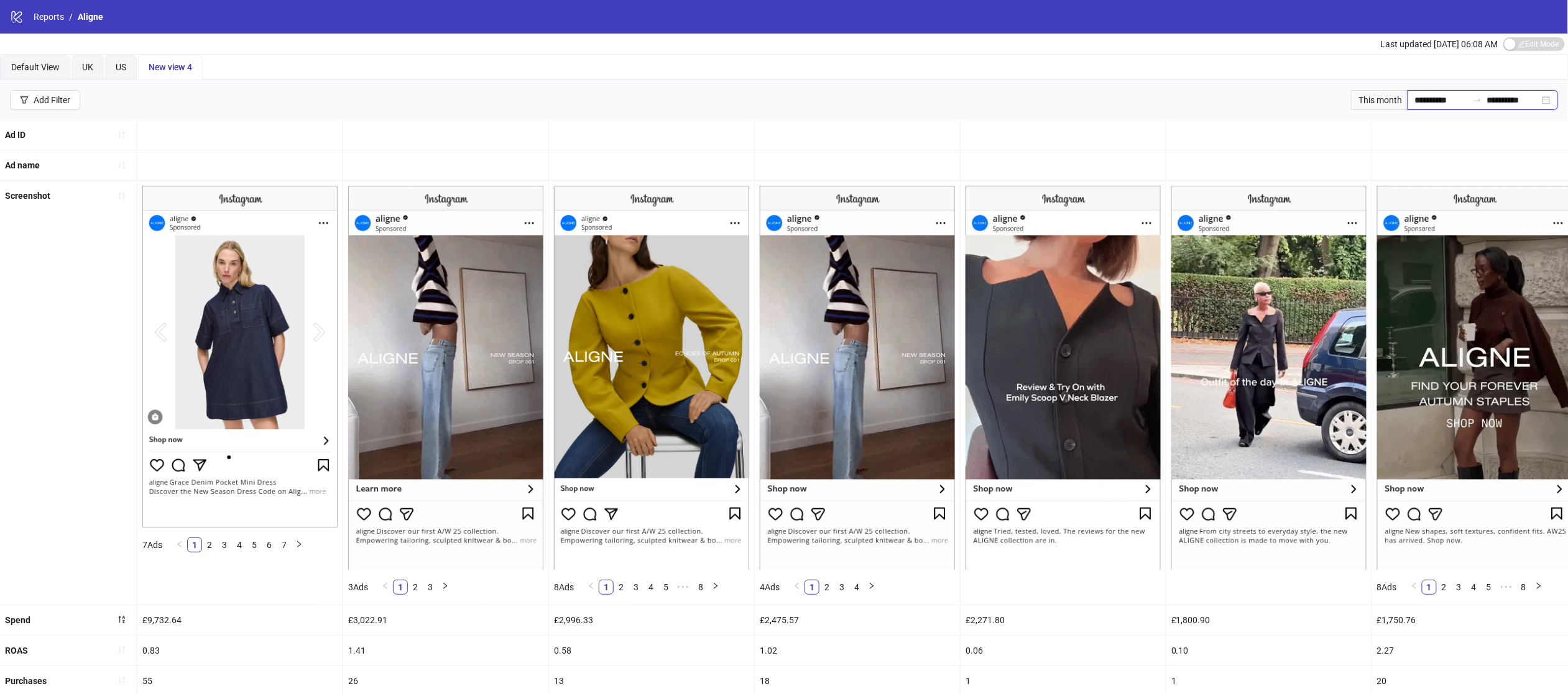
click at [1422, 99] on input "**********" at bounding box center [1441, 100] width 52 height 14
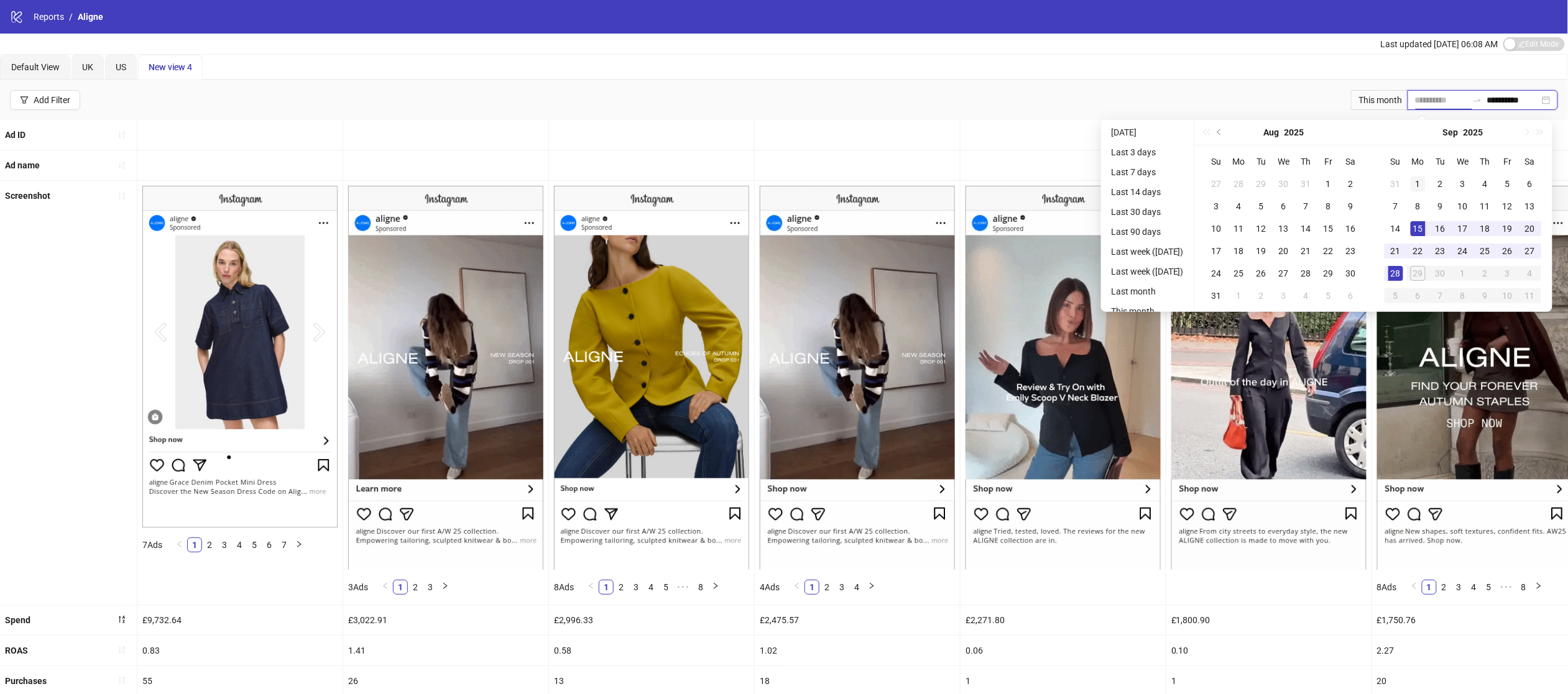
type input "**********"
click at [1420, 191] on td "1" at bounding box center [1418, 184] width 22 height 22
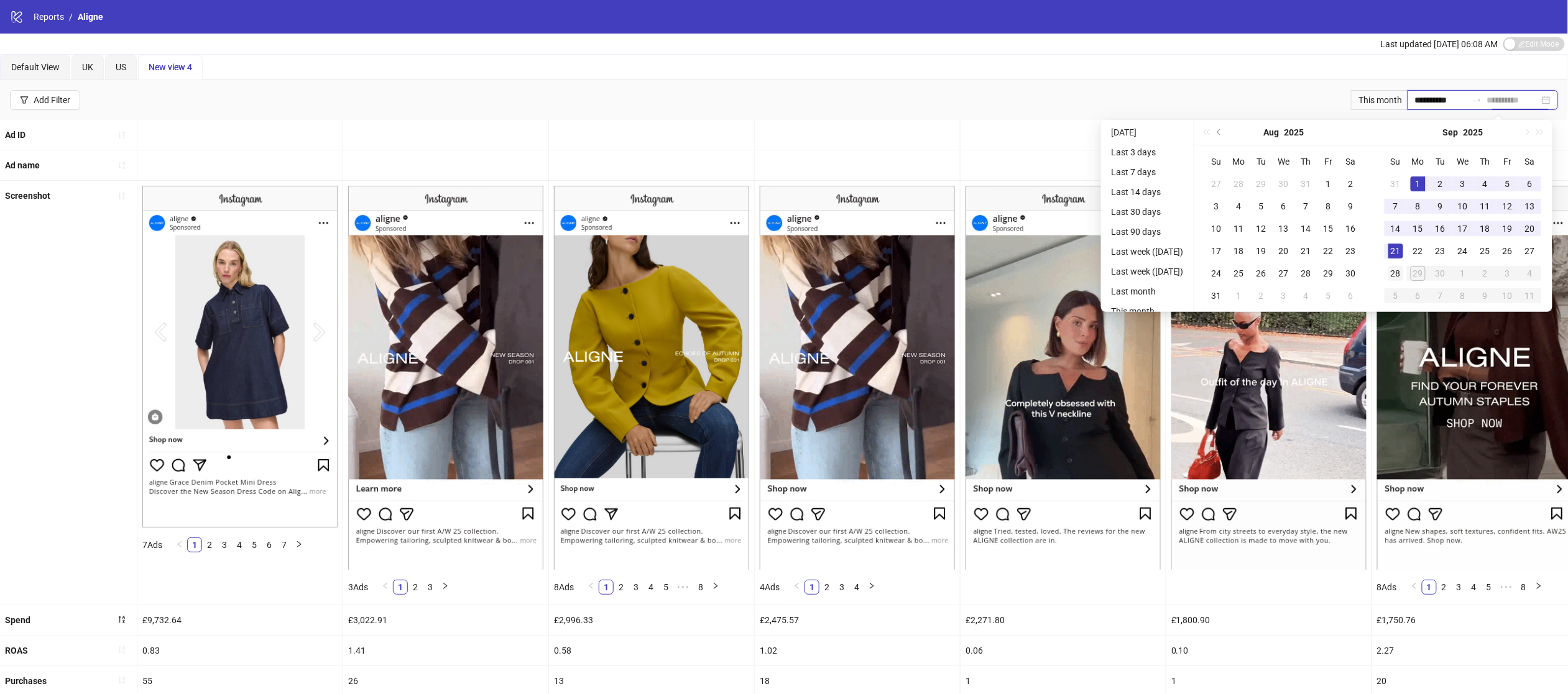
type input "**********"
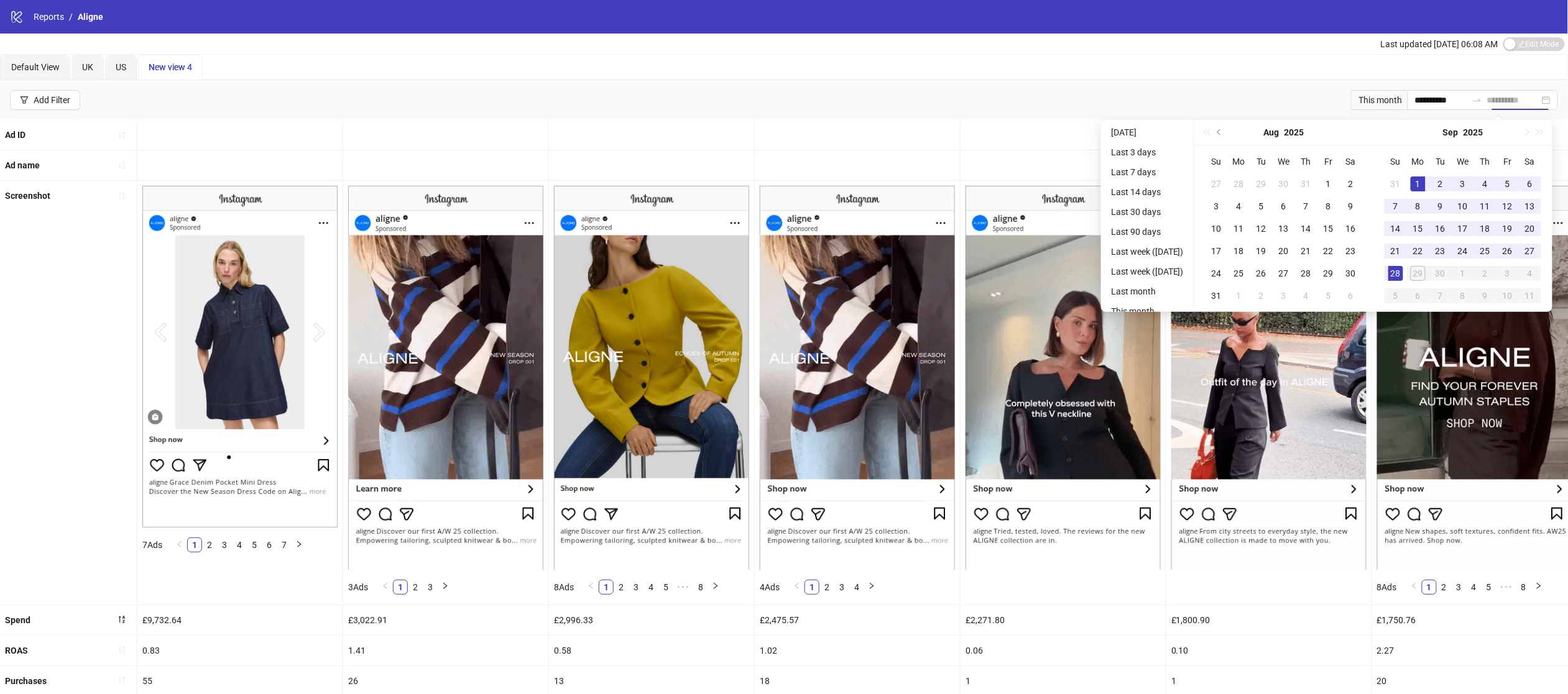
click at [1397, 271] on div "28" at bounding box center [1396, 274] width 15 height 15
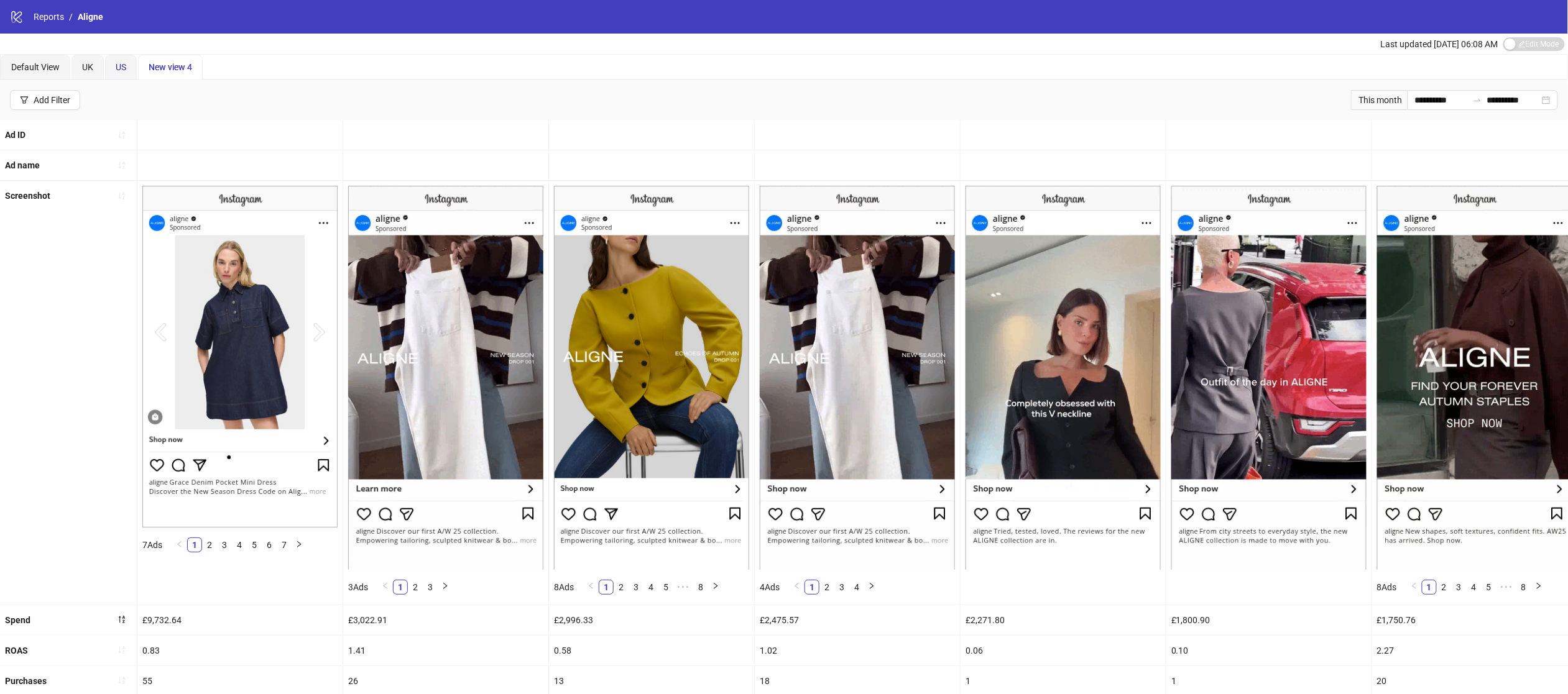
click at [117, 69] on span "US" at bounding box center [121, 67] width 10 height 10
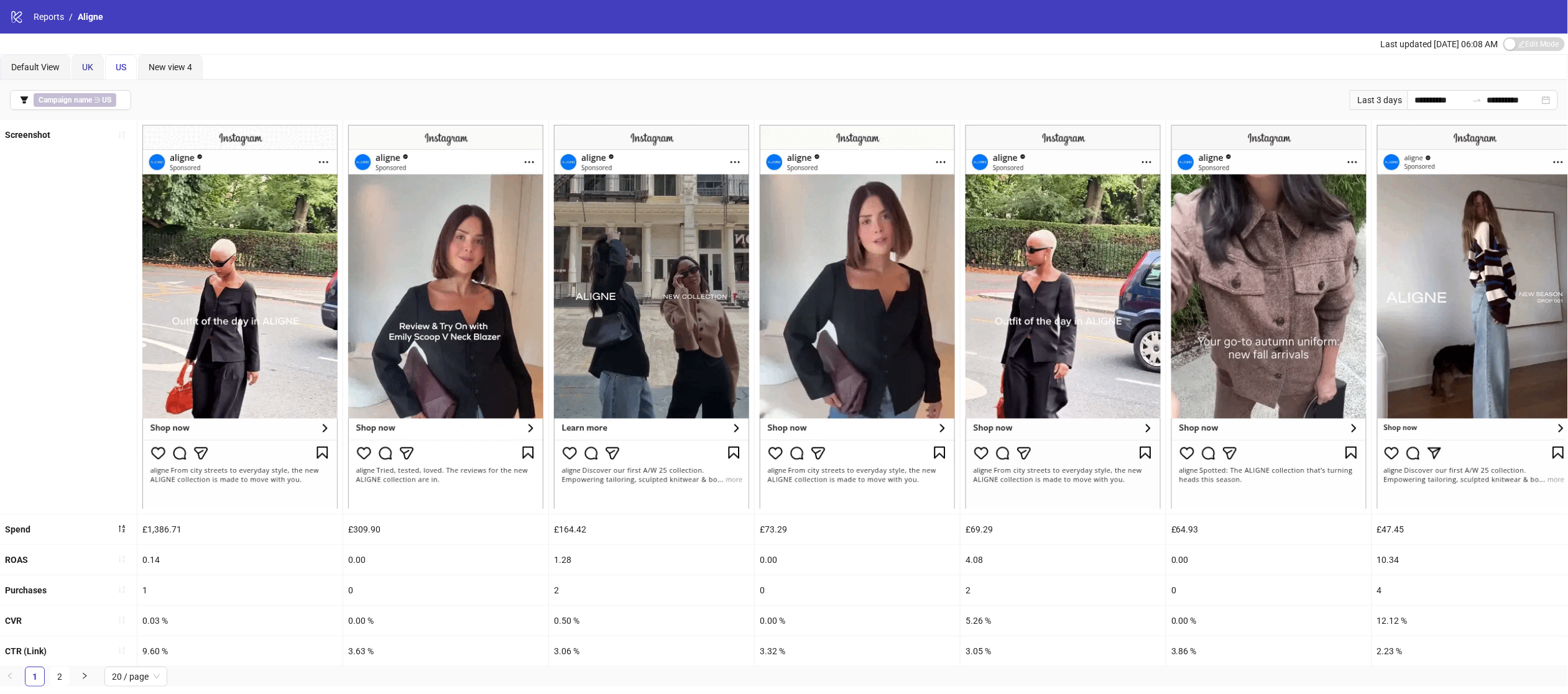
click at [88, 67] on span "UK" at bounding box center [88, 67] width 11 height 10
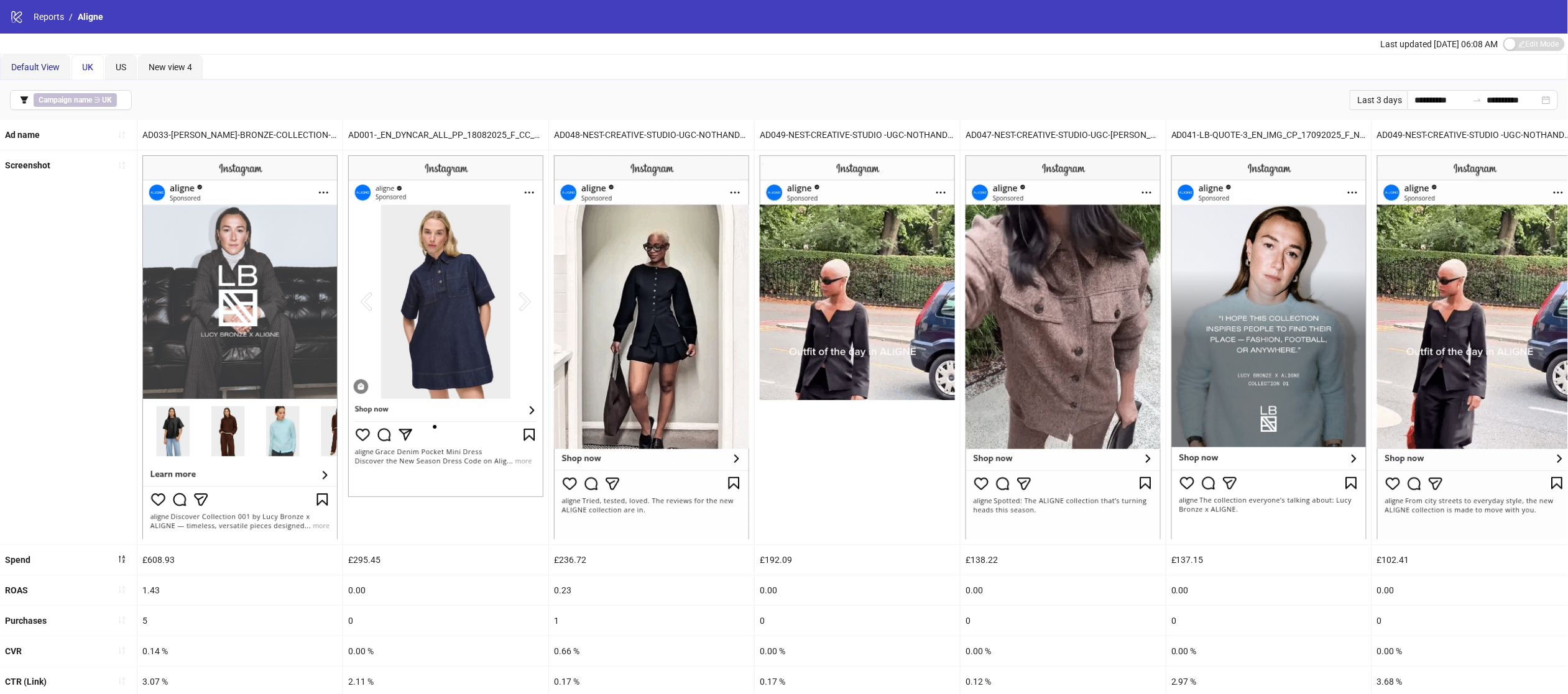
click at [38, 63] on span "Default View" at bounding box center [35, 67] width 48 height 10
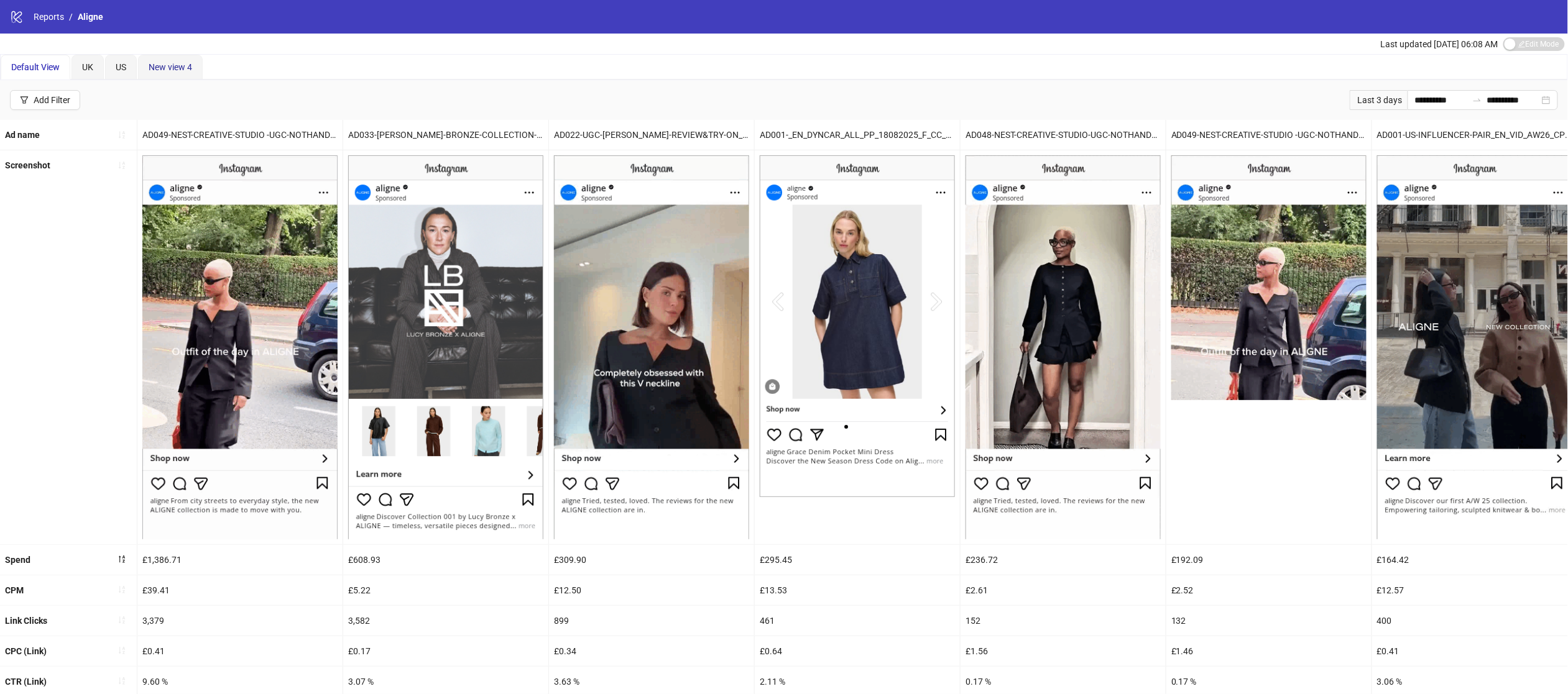
click at [157, 69] on span "New view 4" at bounding box center [170, 67] width 43 height 10
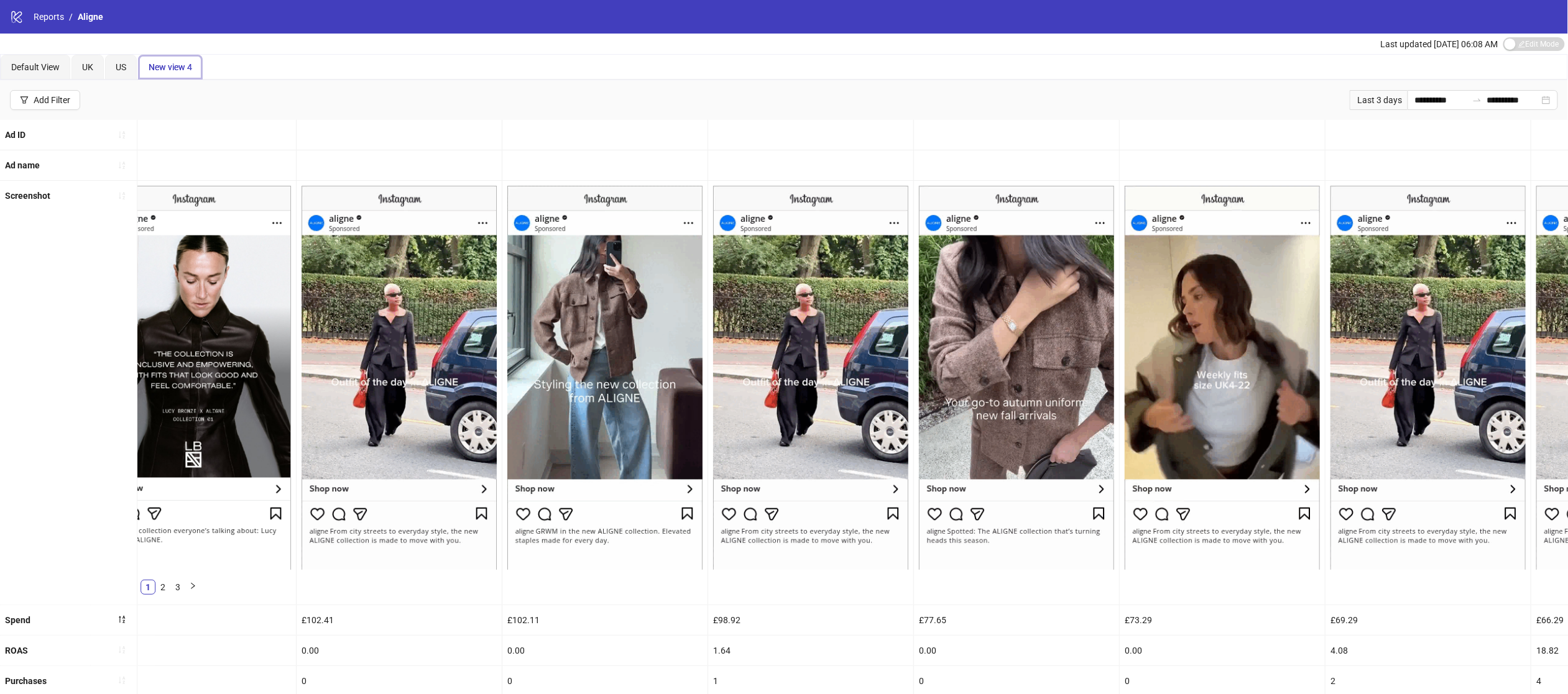
scroll to position [0, 1982]
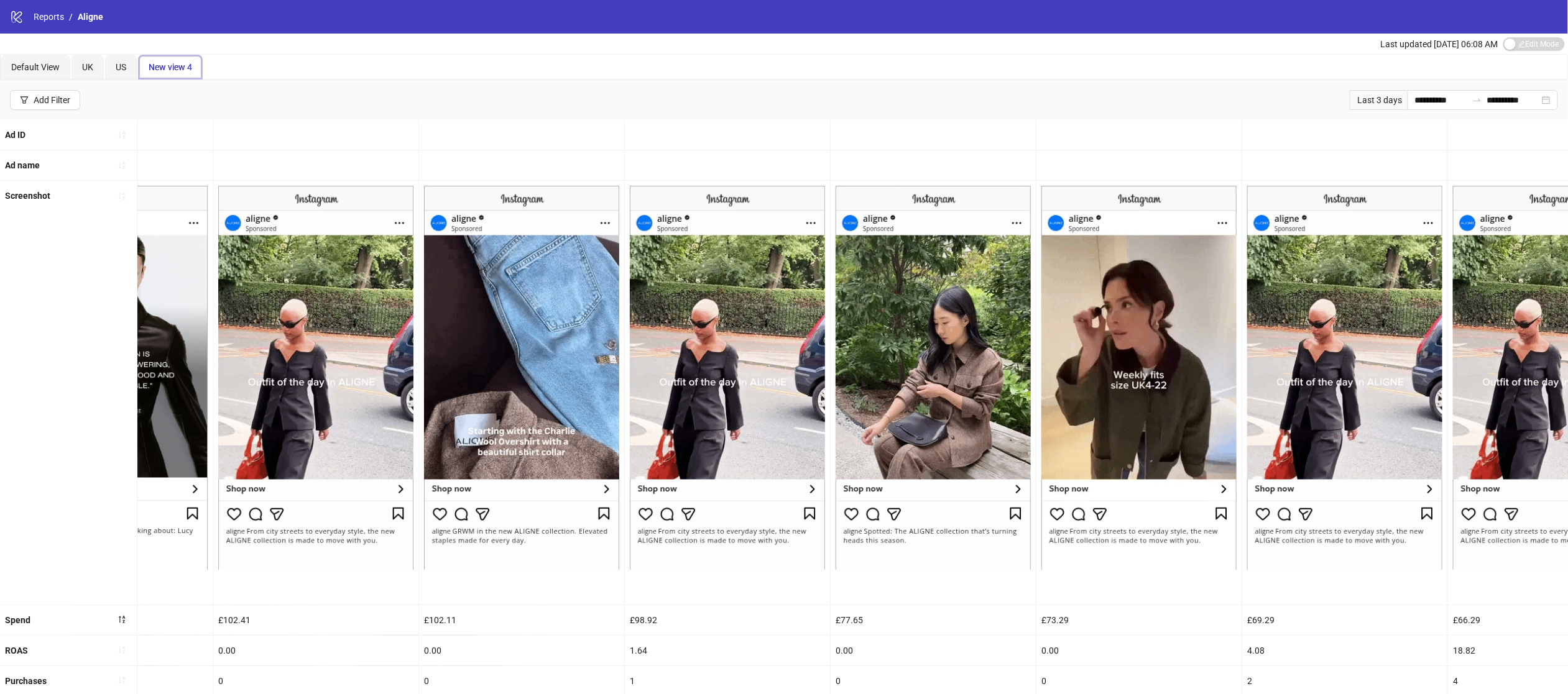
click at [1442, 86] on div "**********" at bounding box center [784, 100] width 1568 height 40
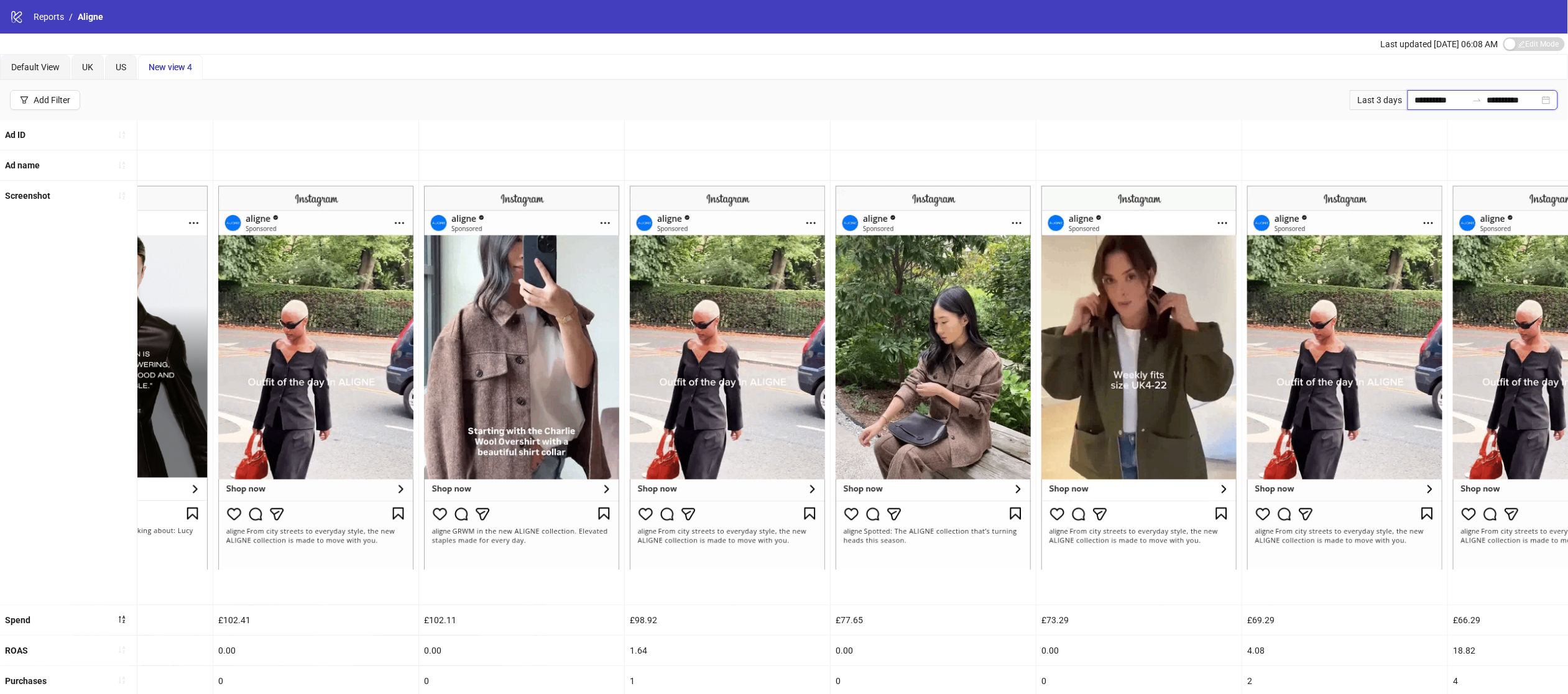
click at [1437, 99] on input "**********" at bounding box center [1441, 100] width 52 height 14
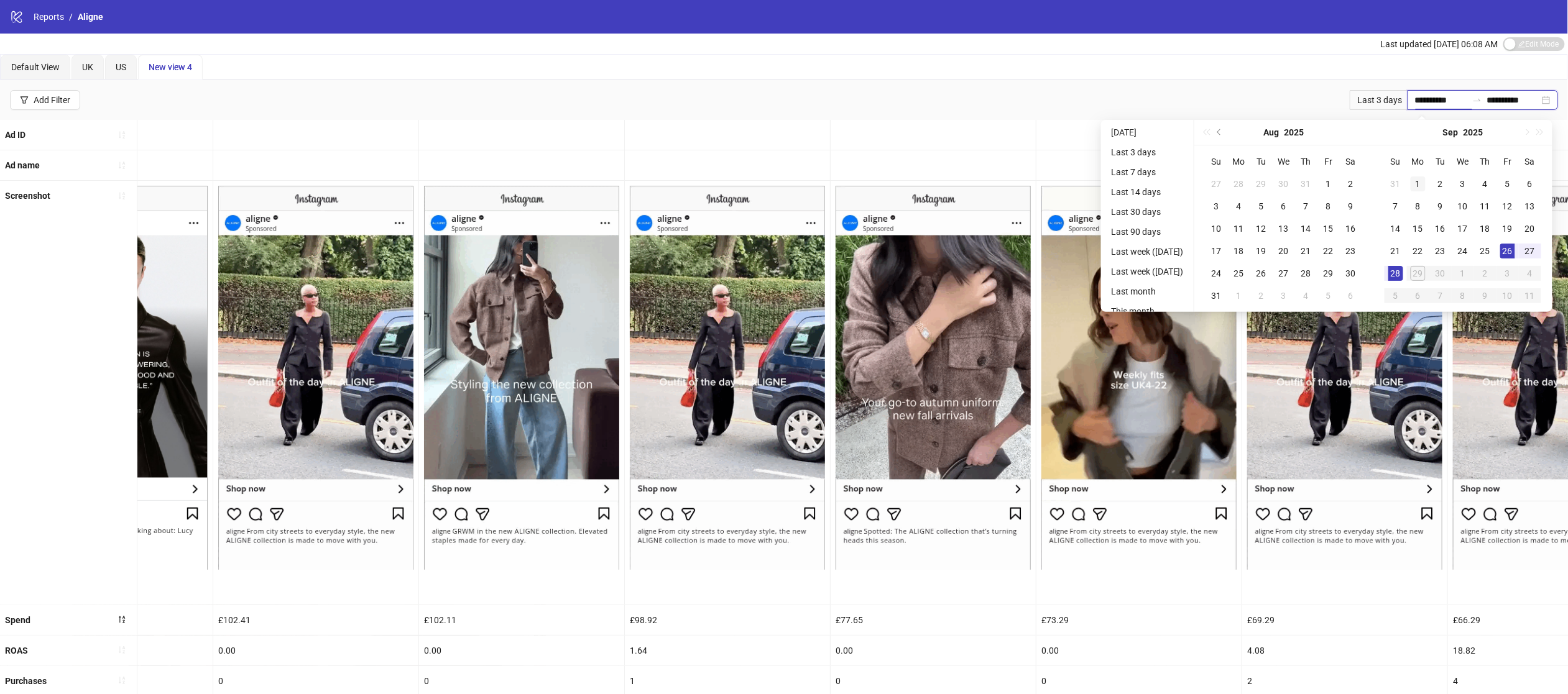
type input "**********"
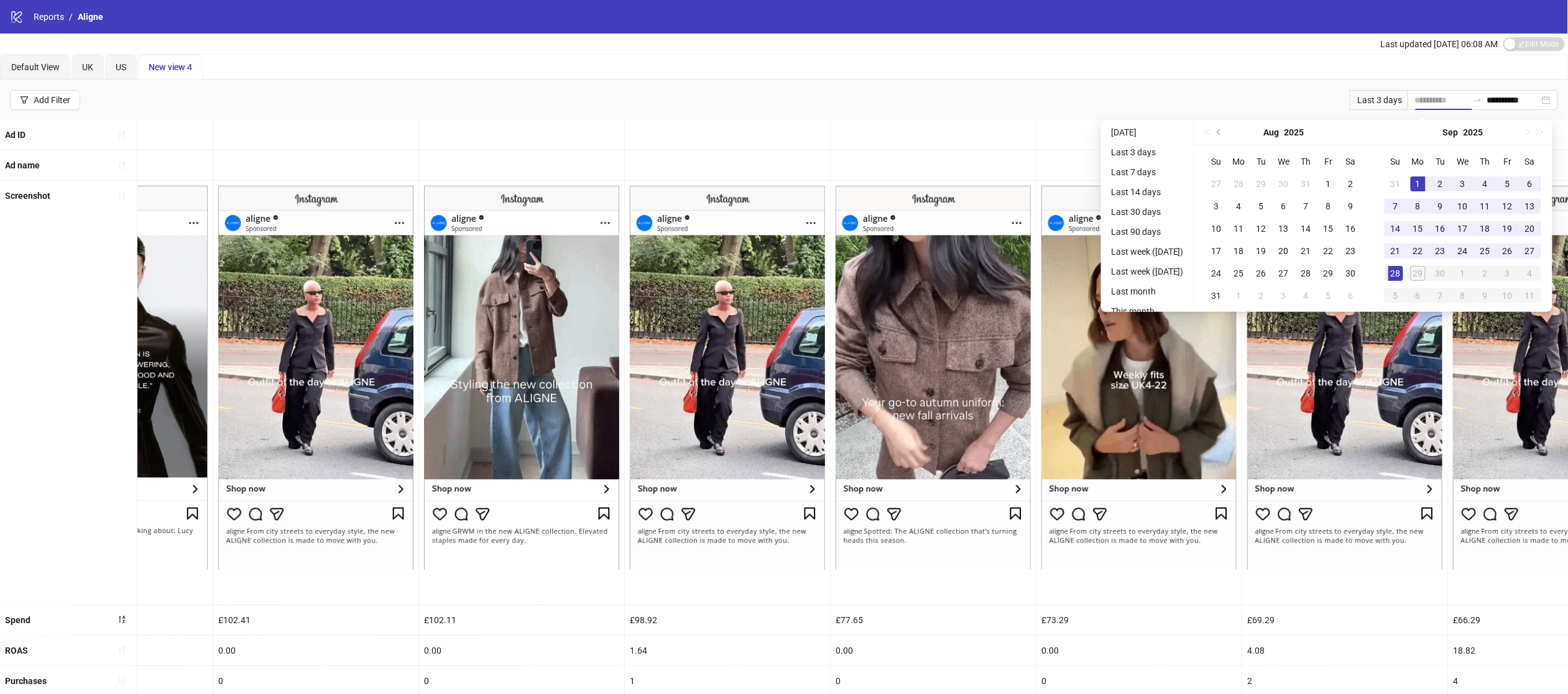
click at [1423, 175] on td "1" at bounding box center [1418, 184] width 22 height 22
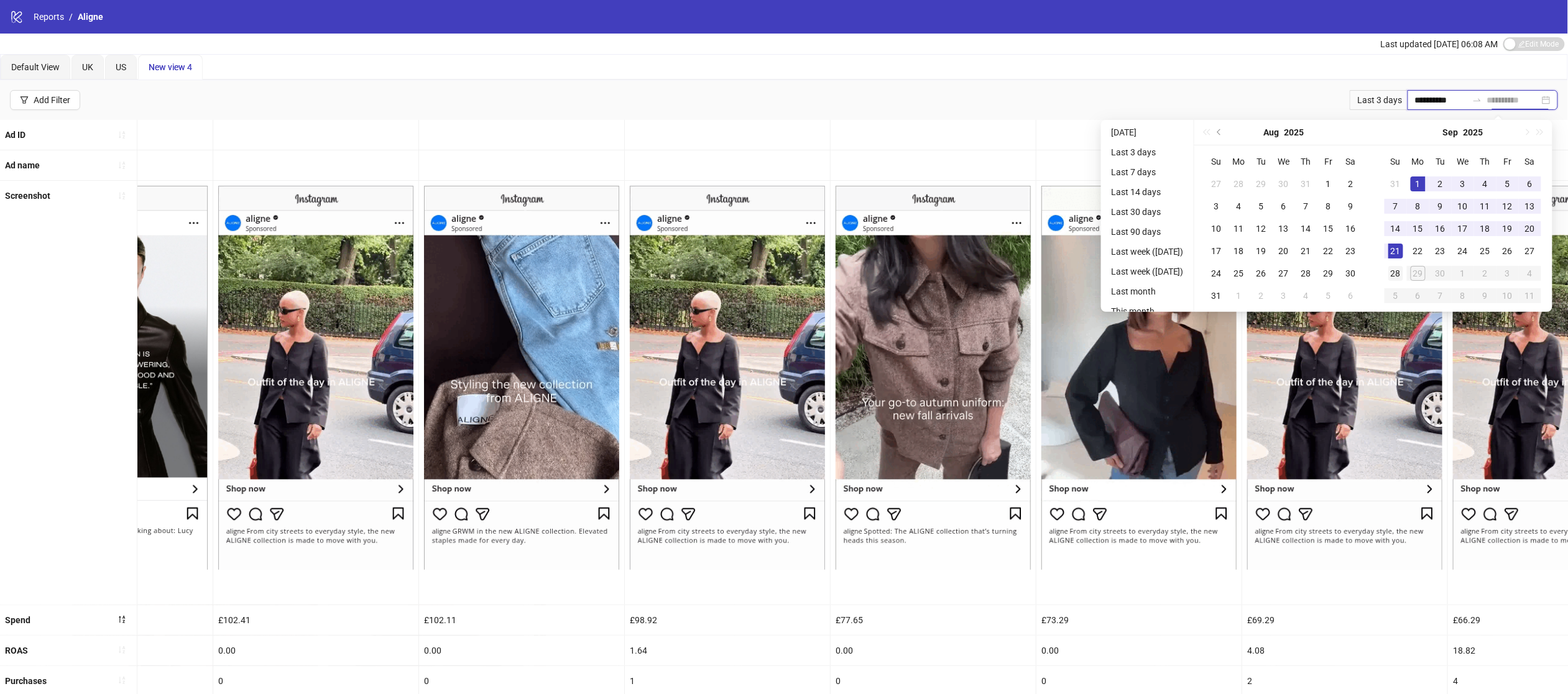
type input "**********"
click at [1399, 278] on div "28" at bounding box center [1396, 274] width 15 height 15
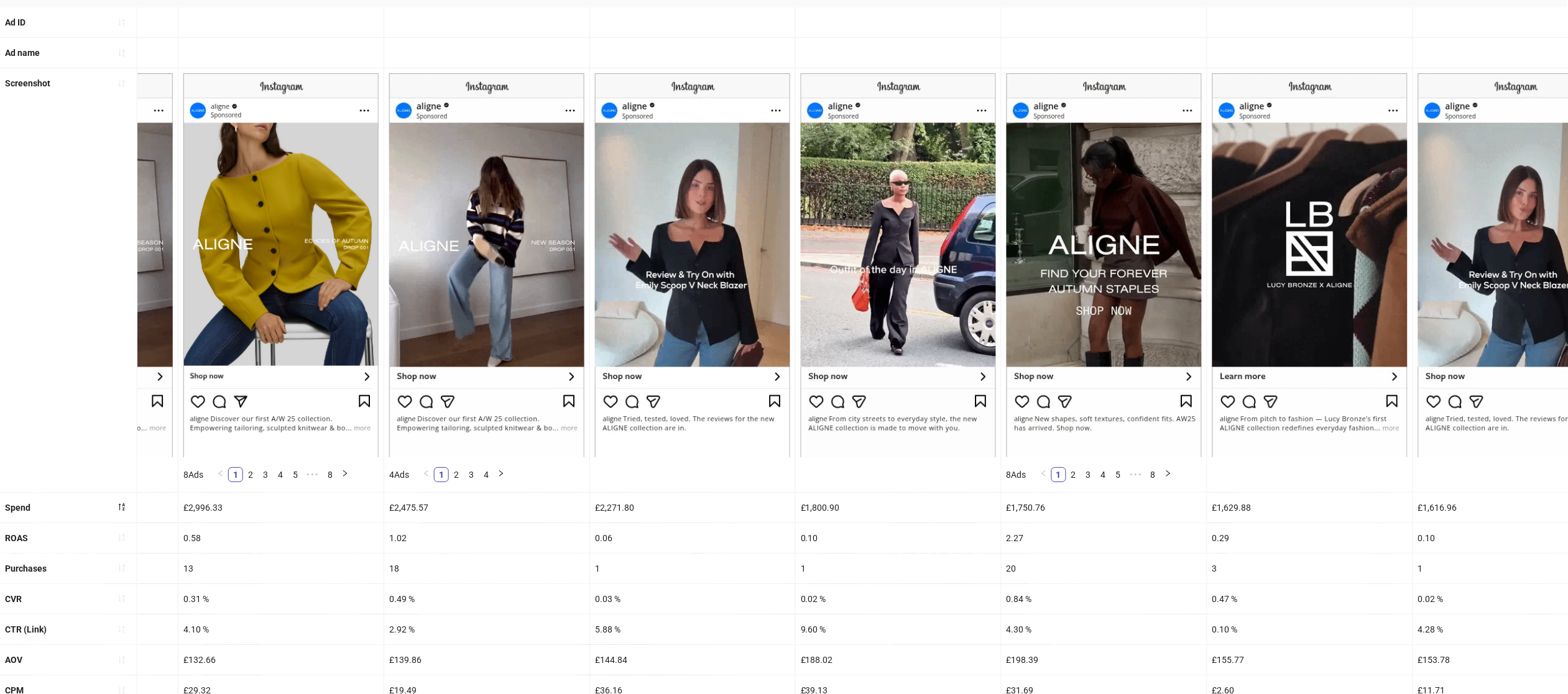
scroll to position [0, 0]
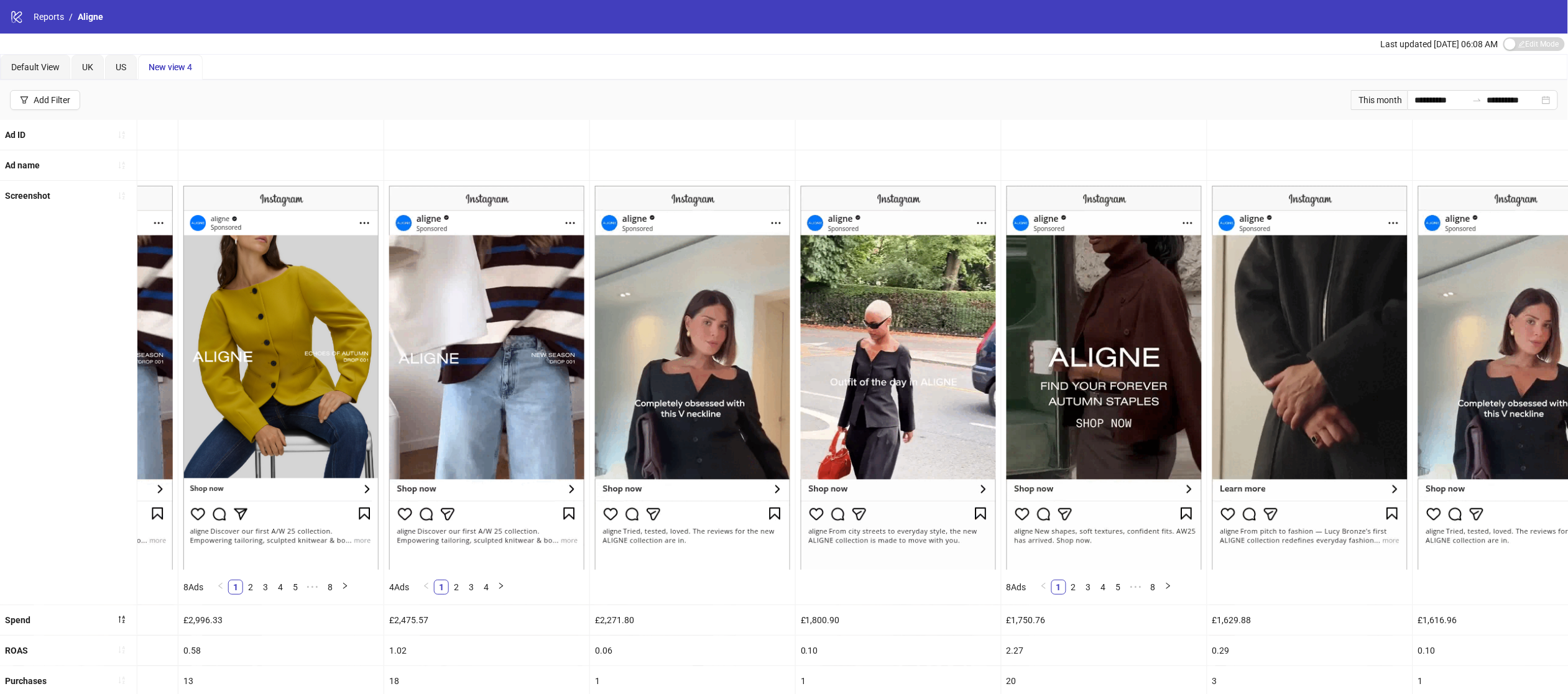
click at [45, 31] on div "logo/logo-mobile Reports / Aligne" at bounding box center [784, 17] width 1568 height 34
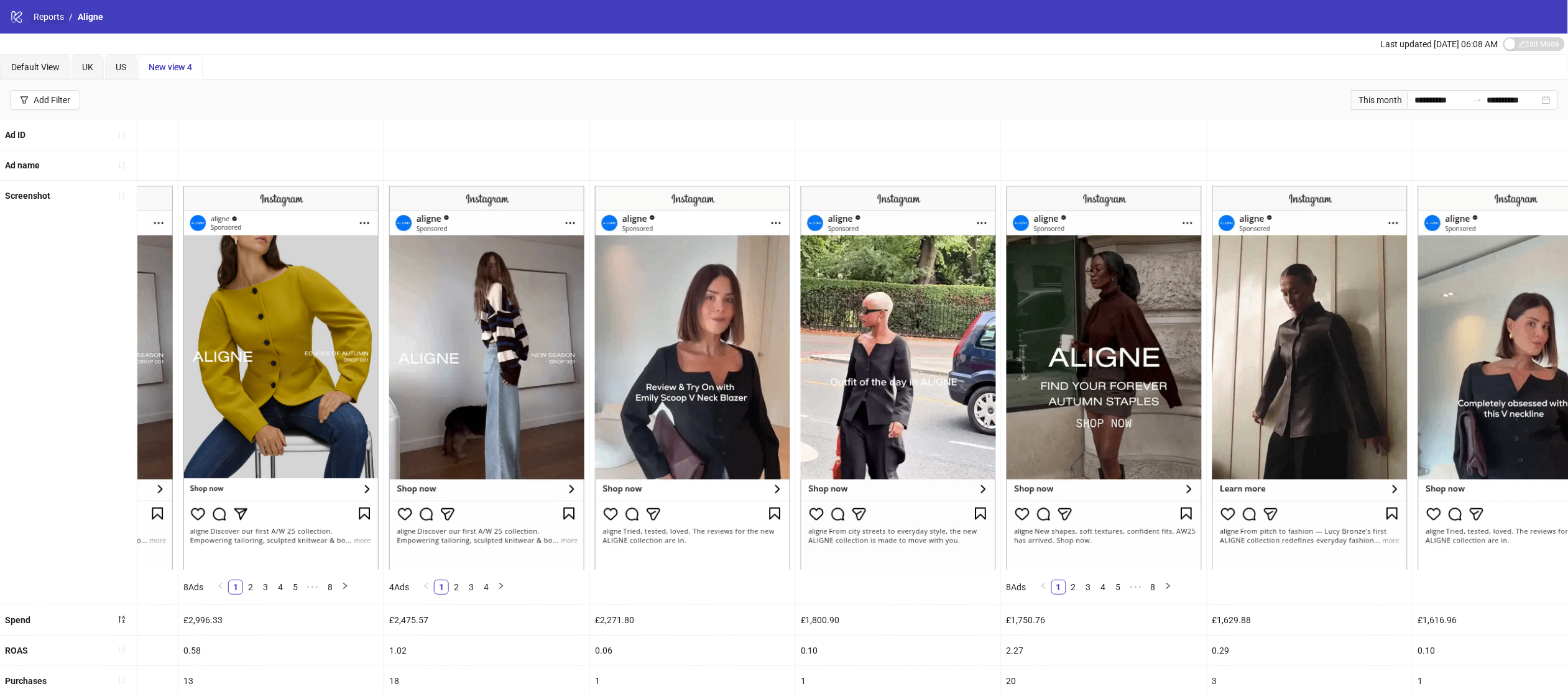
click at [45, 16] on link "Reports" at bounding box center [48, 17] width 35 height 14
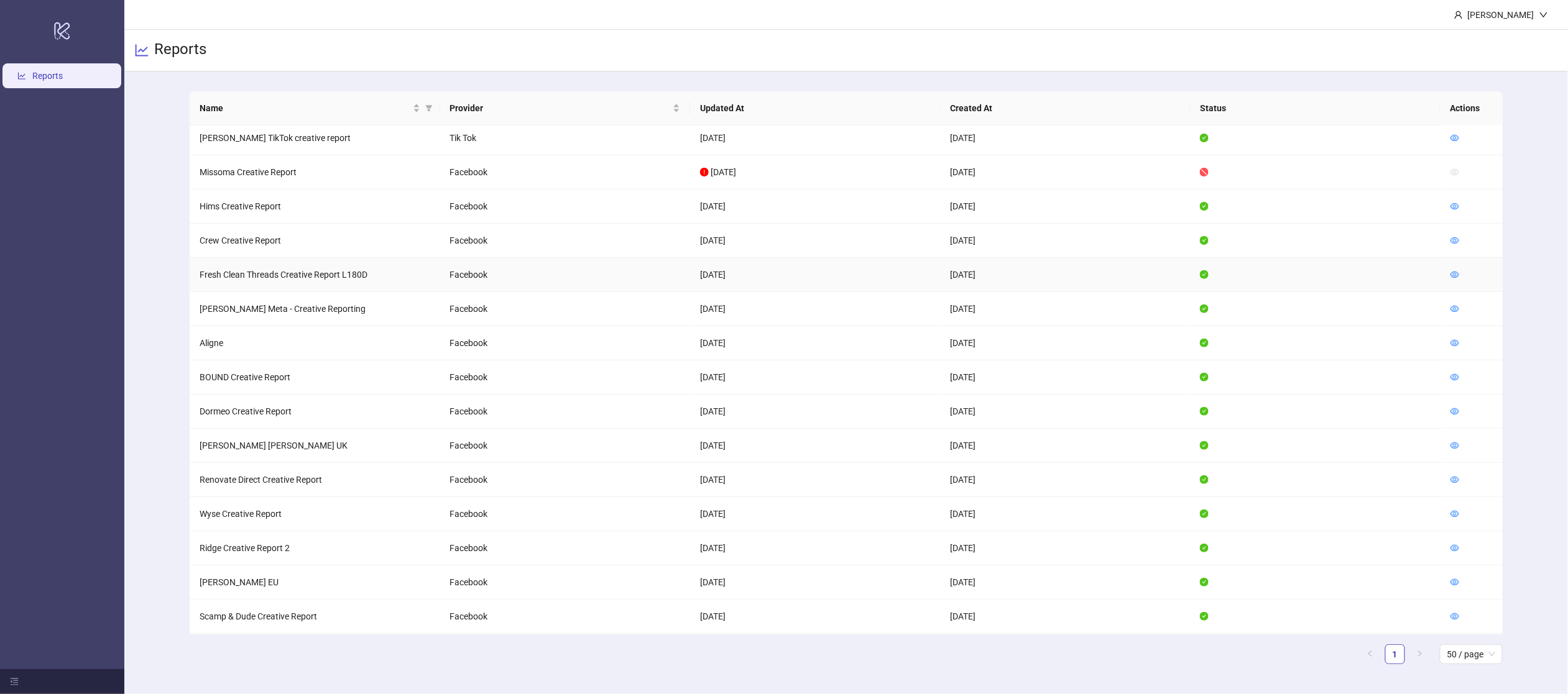
scroll to position [331, 0]
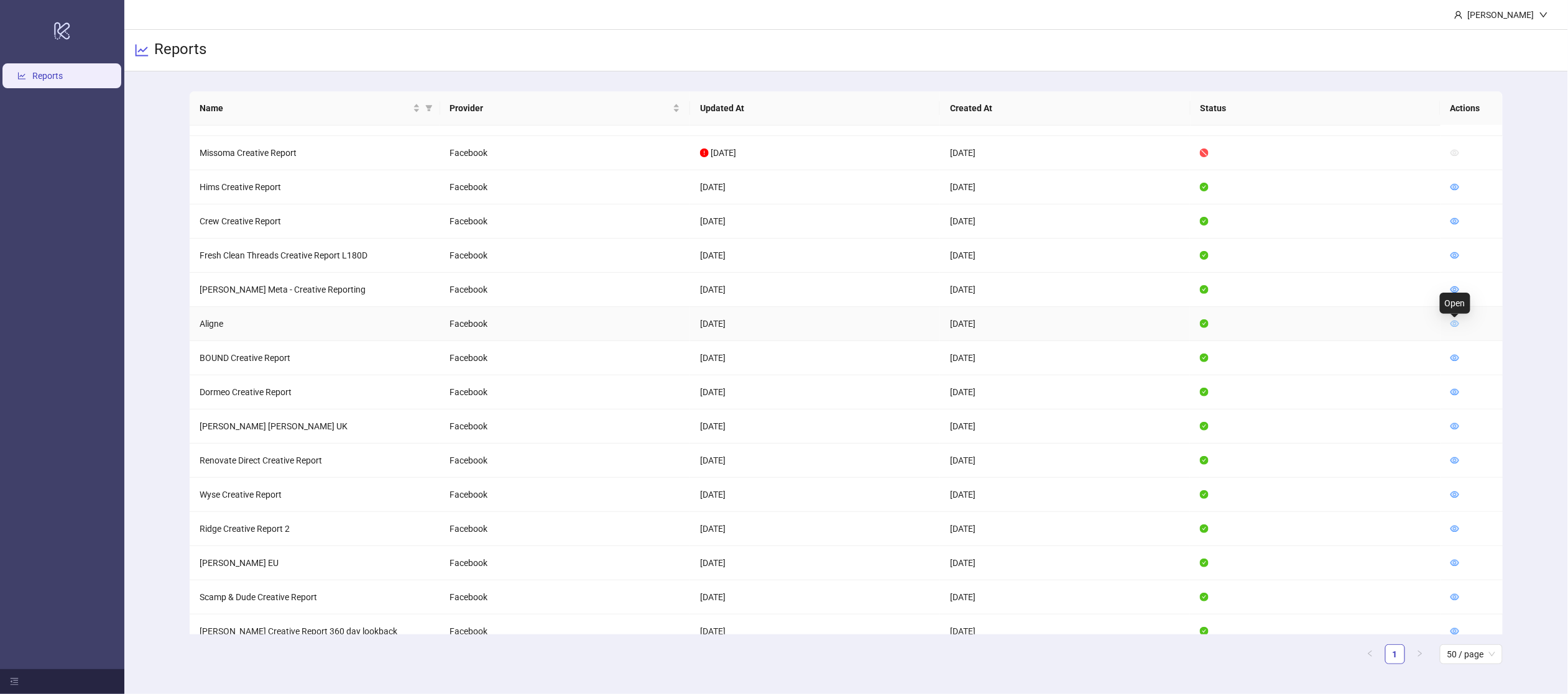
click at [1459, 327] on icon "eye" at bounding box center [1454, 324] width 9 height 9
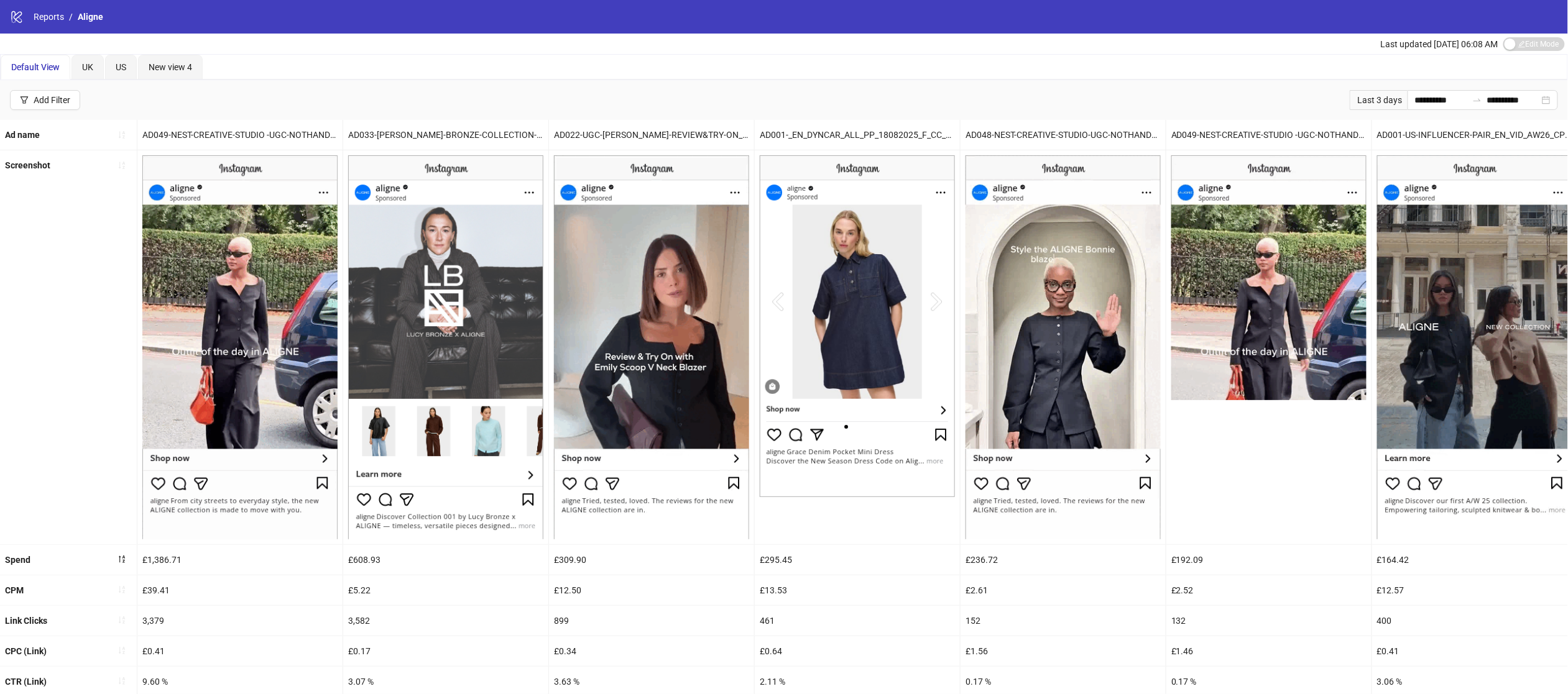
click at [81, 16] on span "Aligne" at bounding box center [90, 17] width 26 height 10
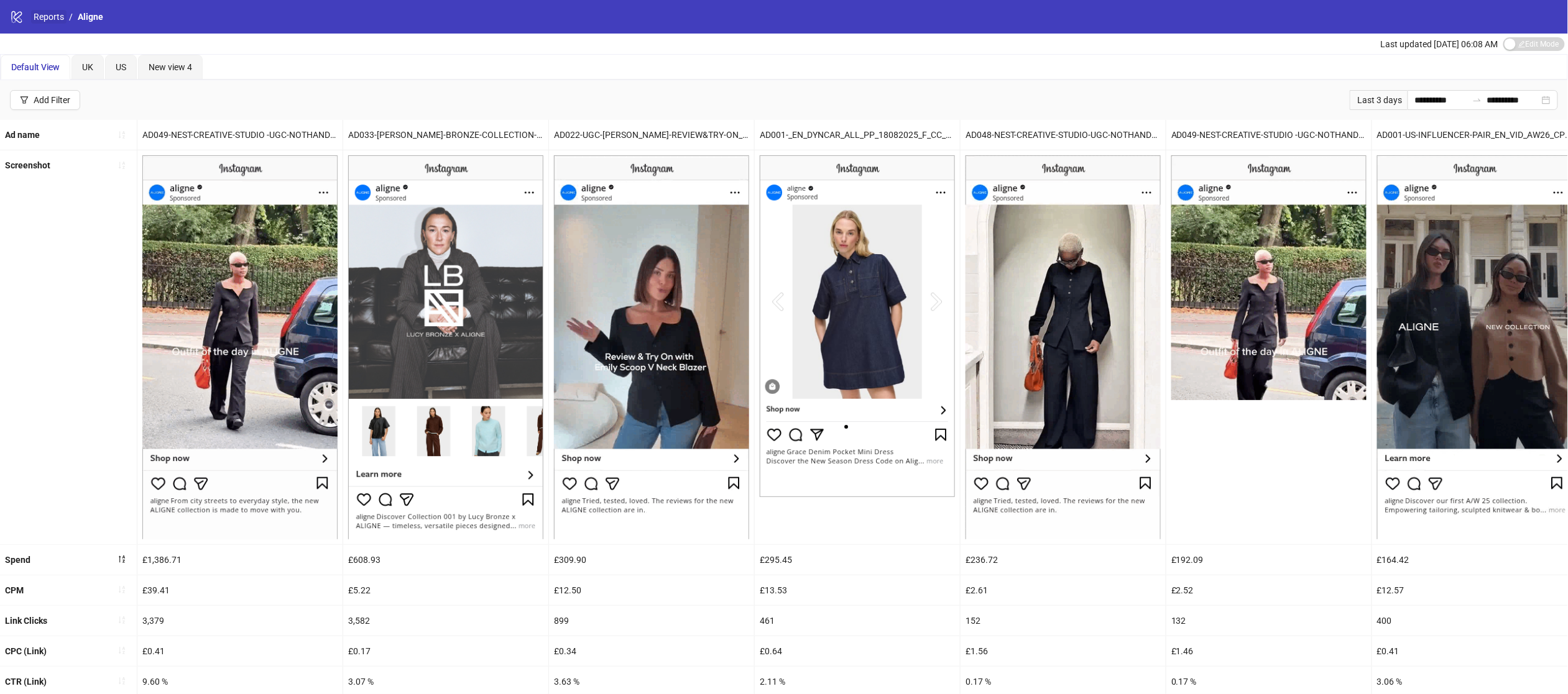
click at [44, 17] on link "Reports" at bounding box center [48, 17] width 35 height 14
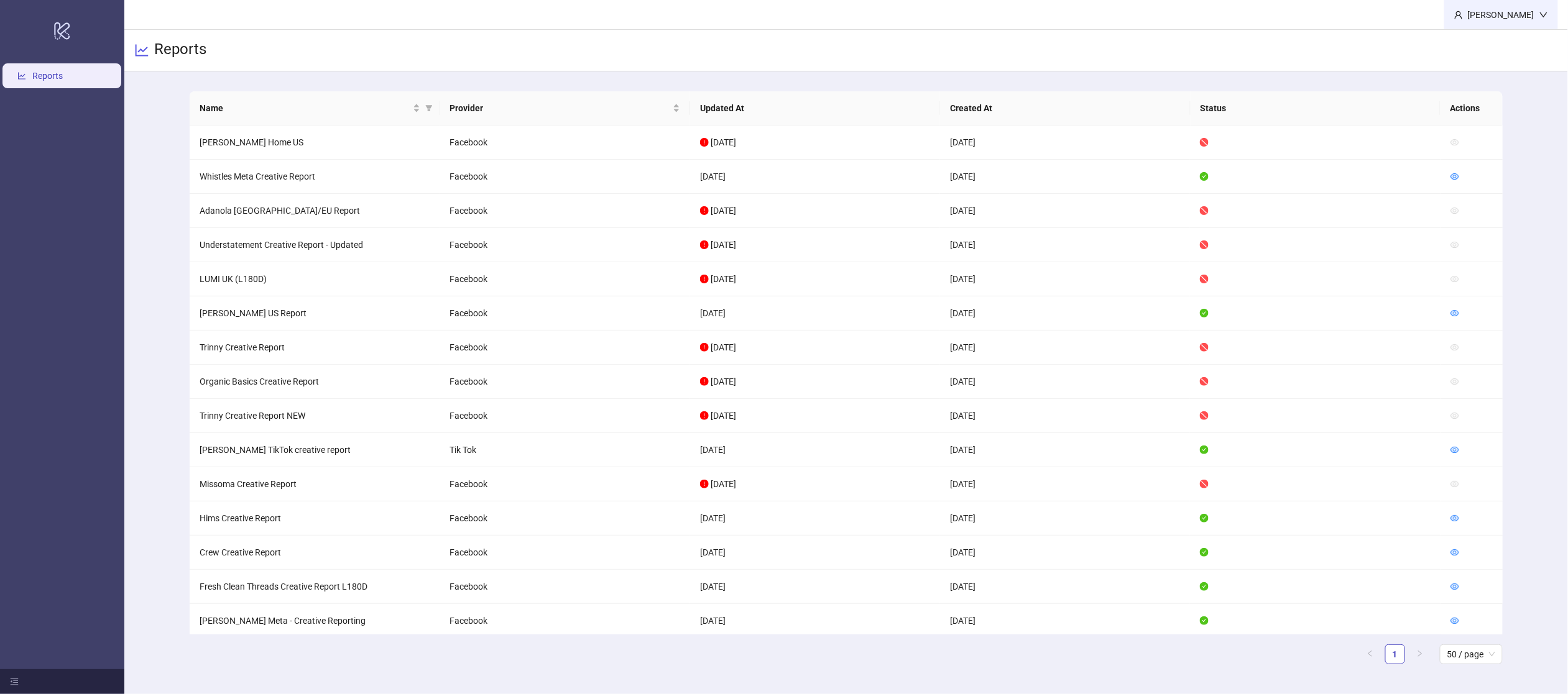
click at [1511, 17] on div "[PERSON_NAME]" at bounding box center [1500, 15] width 77 height 14
click at [1502, 46] on span "Logout" at bounding box center [1518, 44] width 60 height 14
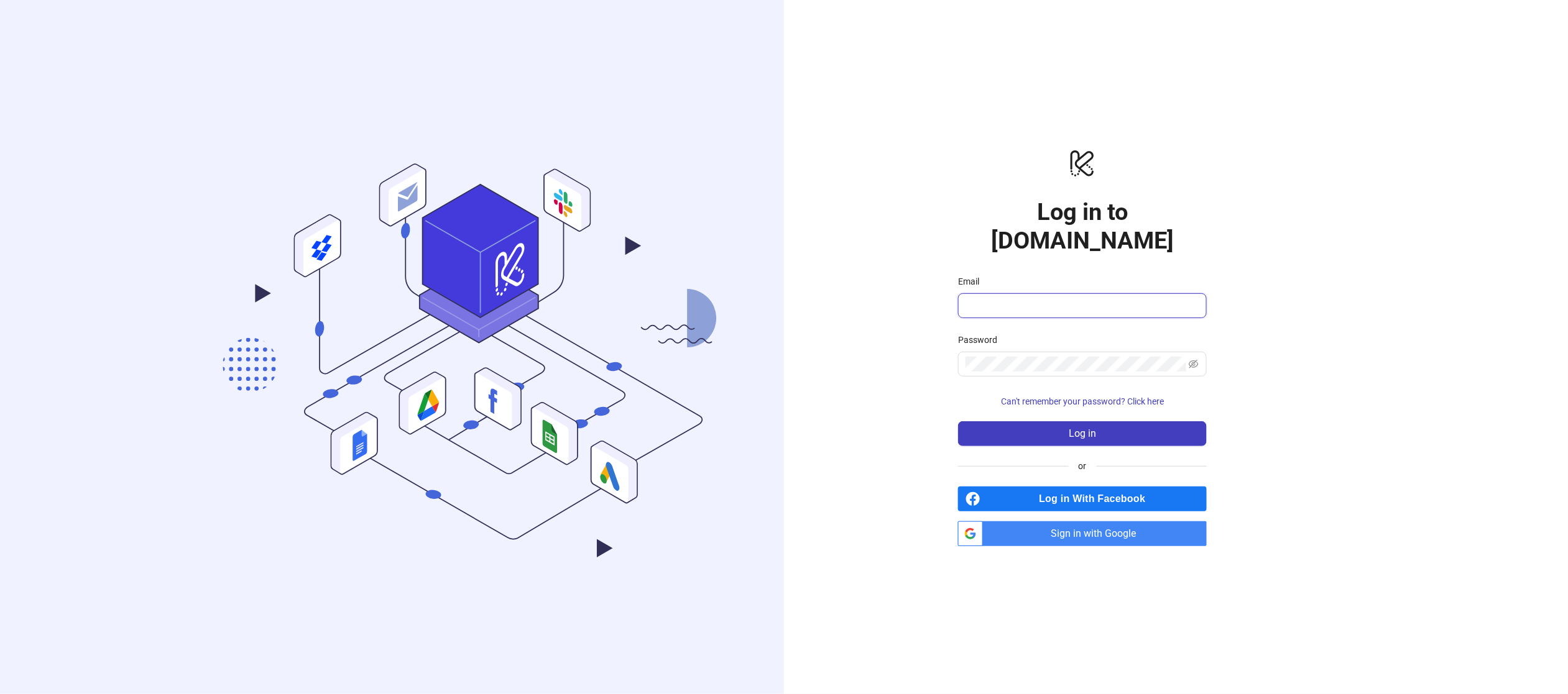
click at [1072, 298] on input "Email" at bounding box center [1081, 306] width 232 height 15
type input "**********"
click at [1081, 426] on button "Log in" at bounding box center [1082, 434] width 249 height 25
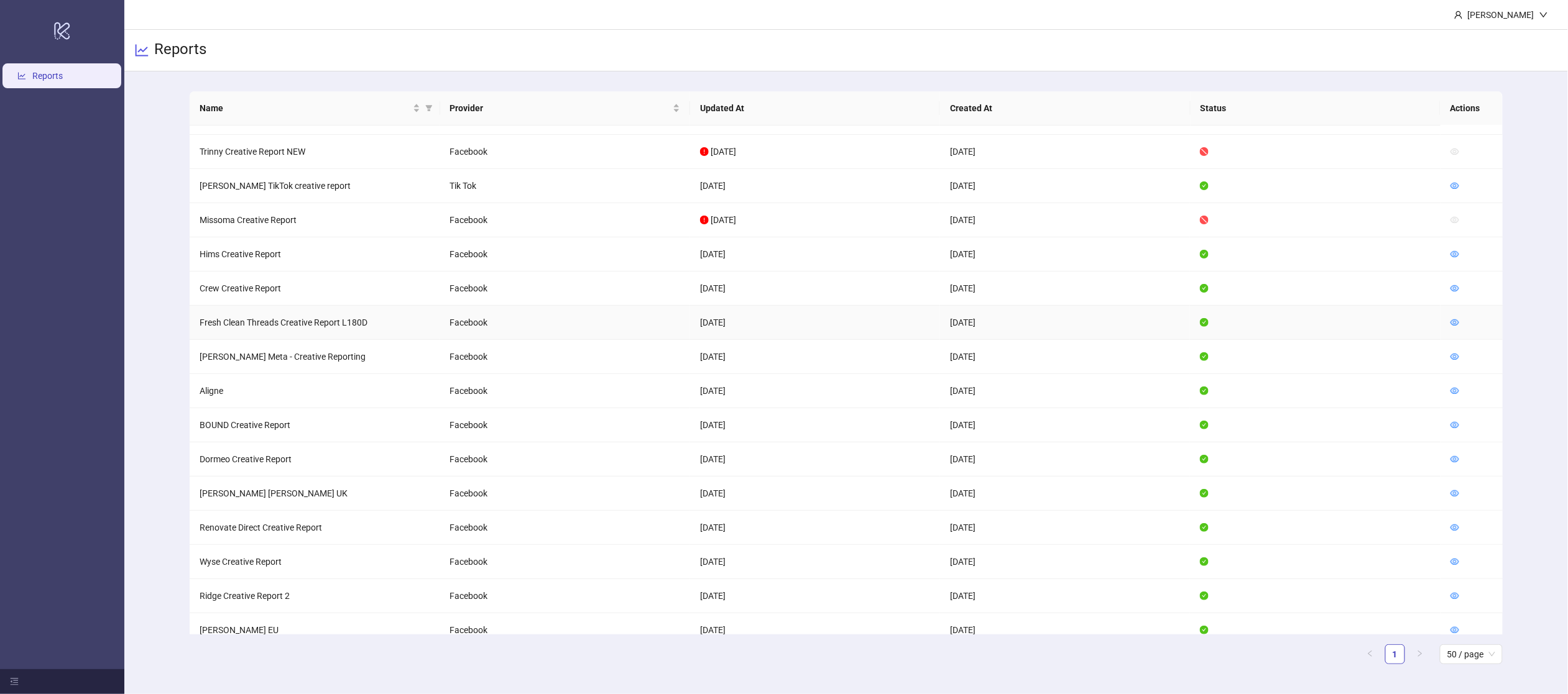
scroll to position [276, 0]
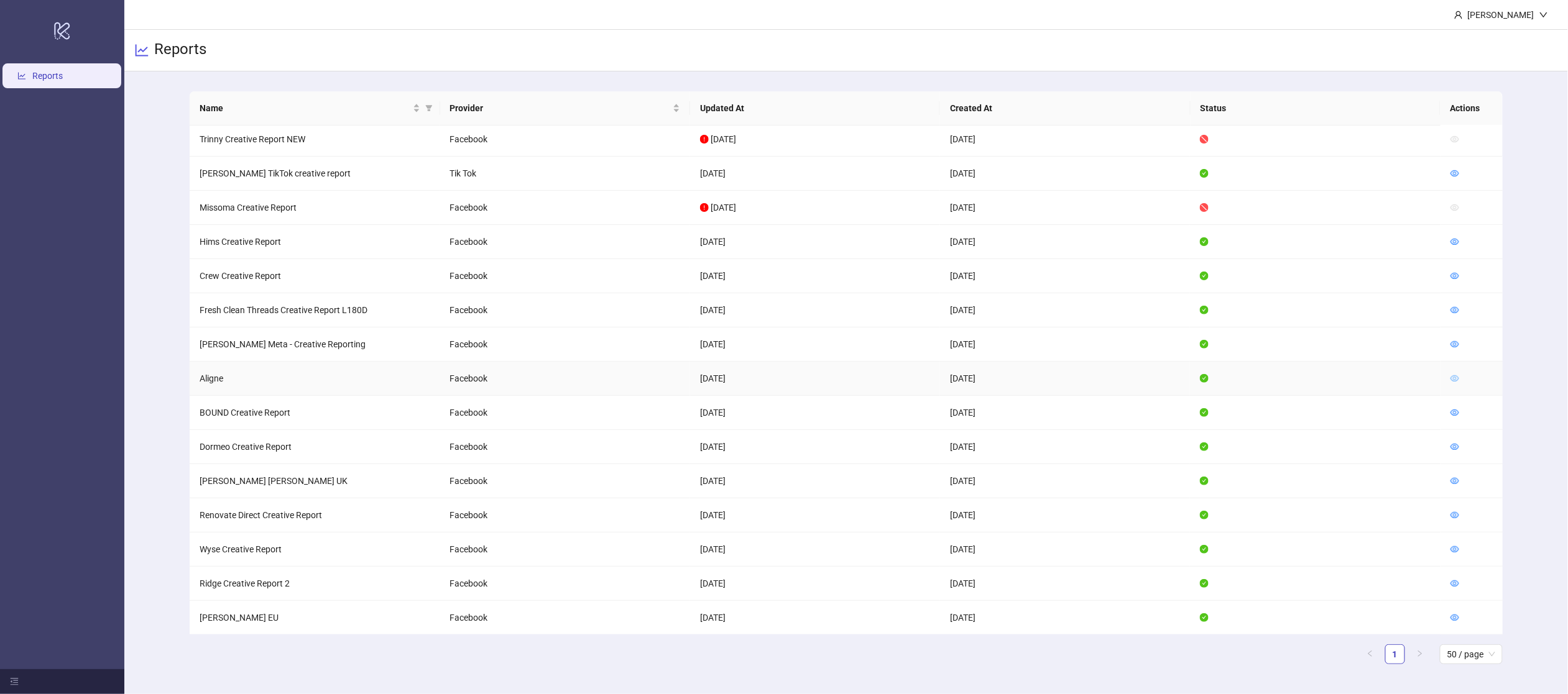
click at [1455, 380] on icon "eye" at bounding box center [1454, 378] width 9 height 6
